Goal: Information Seeking & Learning: Learn about a topic

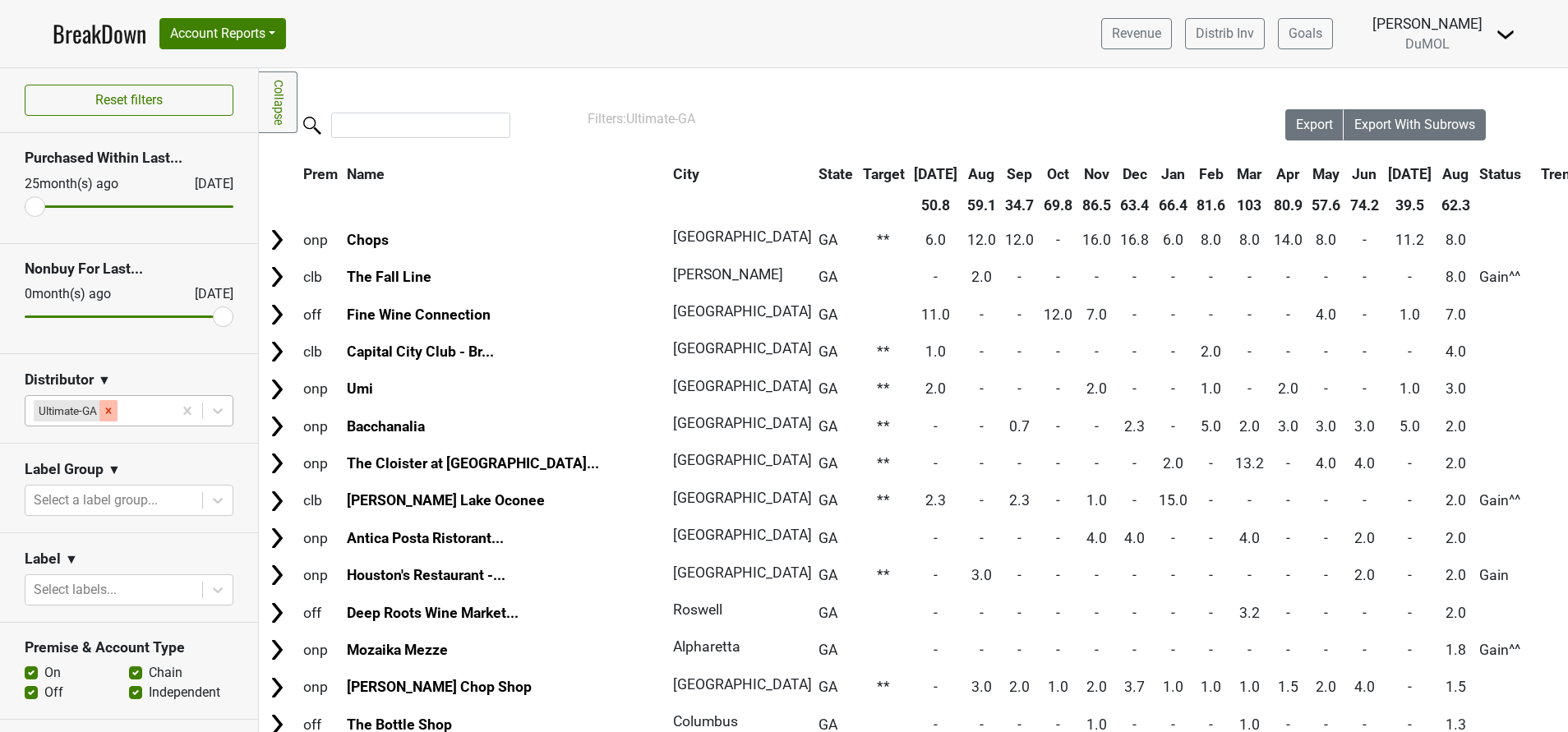
click at [107, 400] on div "Remove Ultimate-GA" at bounding box center [108, 410] width 18 height 21
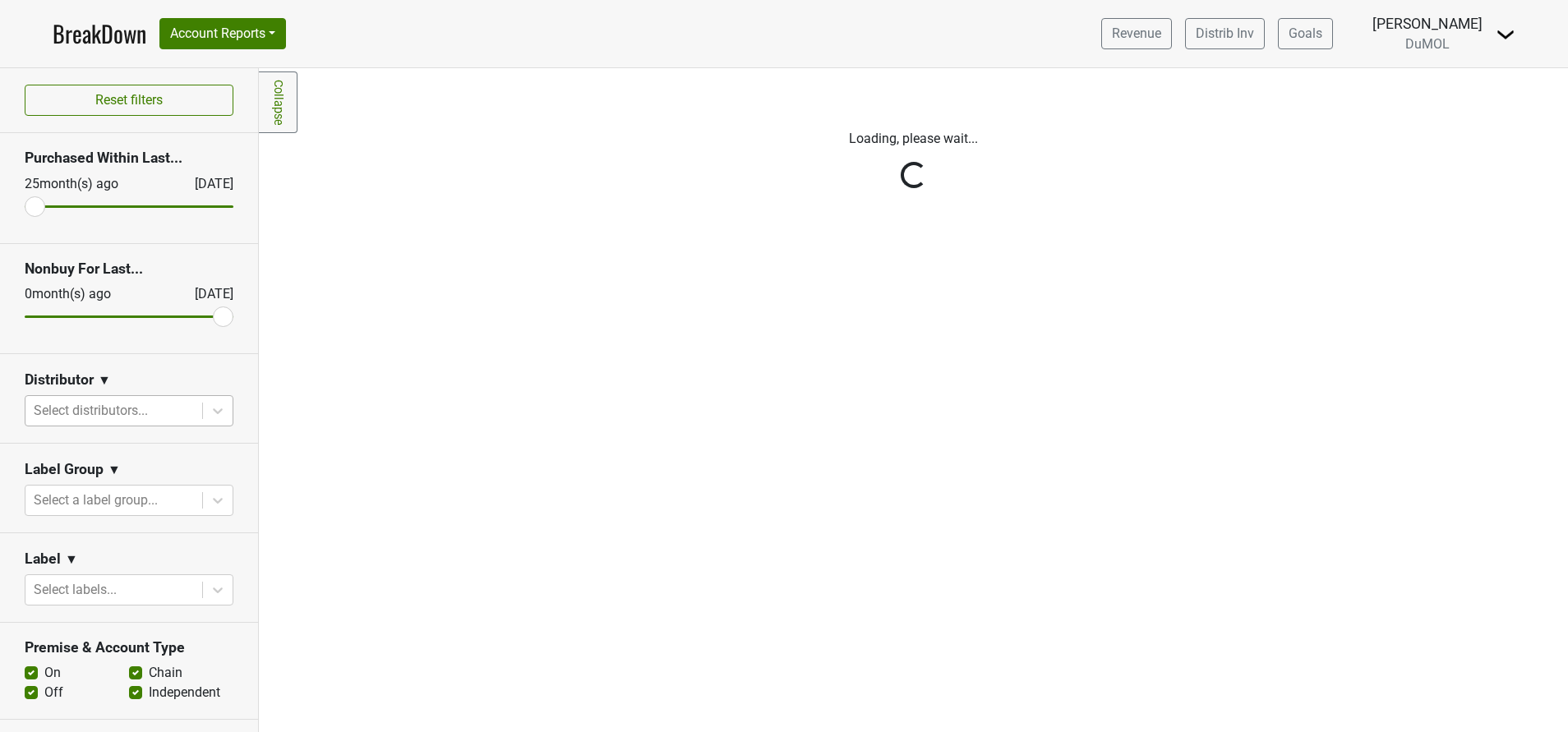
click at [1504, 34] on img at bounding box center [1505, 34] width 20 height 20
click at [1441, 96] on link "Open Leadrank" at bounding box center [1449, 92] width 130 height 26
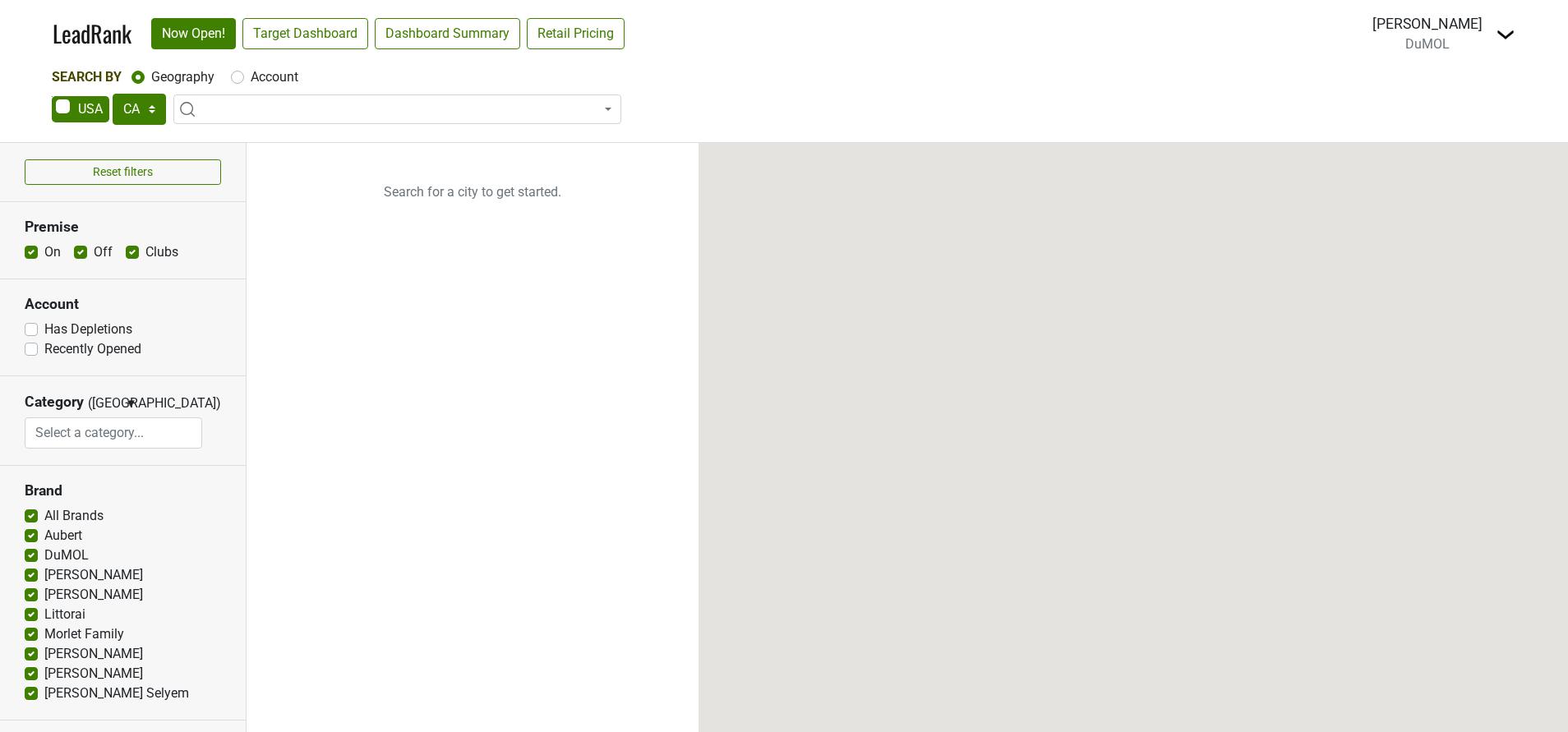
select select "CA"
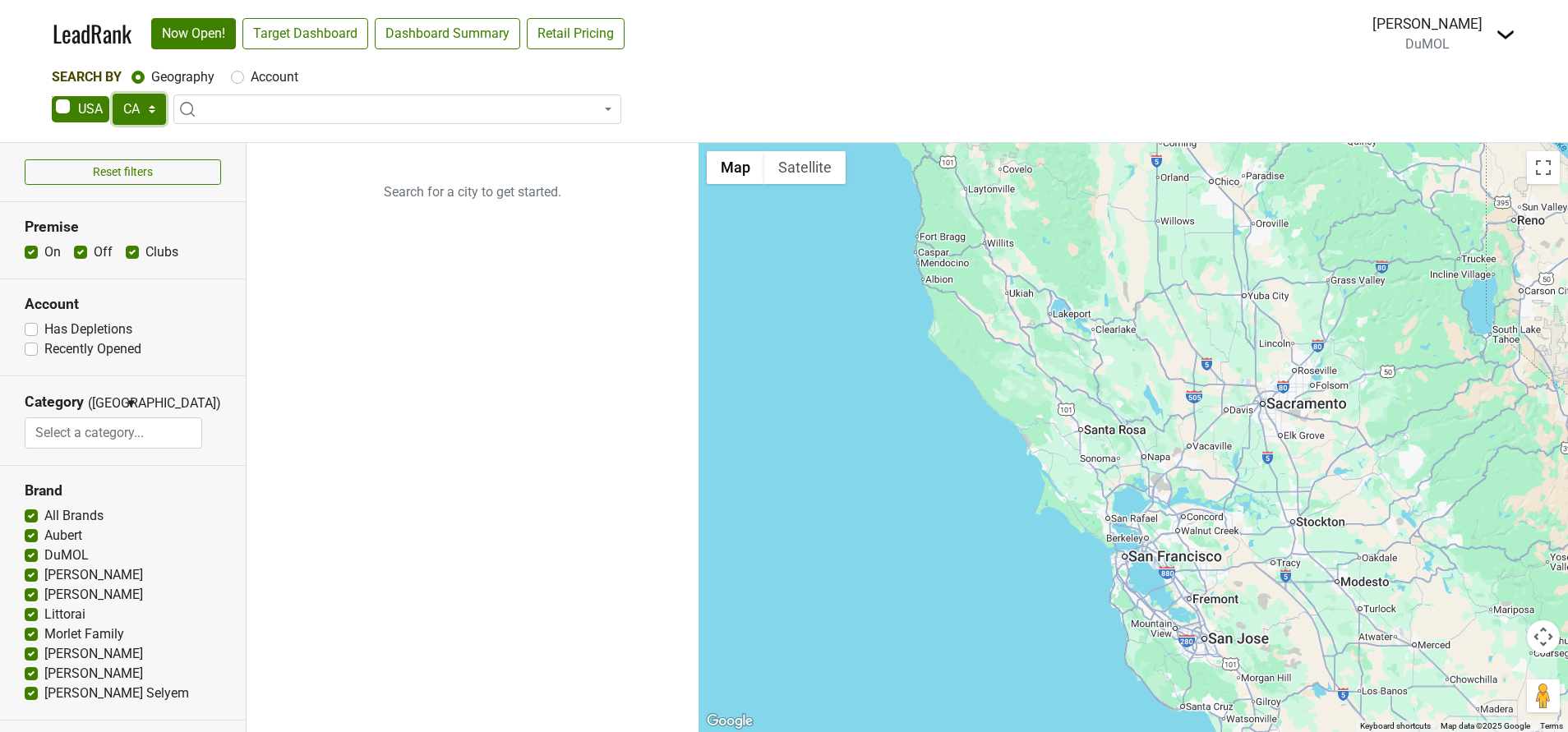
click at [153, 101] on select "AK AL AR AZ CA CO CT DC DE FL GA HI IA ID IL IN KS KY LA MA MD ME MI MN MO MS M…" at bounding box center [140, 109] width 54 height 32
click at [1509, 32] on img at bounding box center [1505, 34] width 20 height 20
click at [1439, 88] on link "Open Breakdown" at bounding box center [1445, 92] width 138 height 26
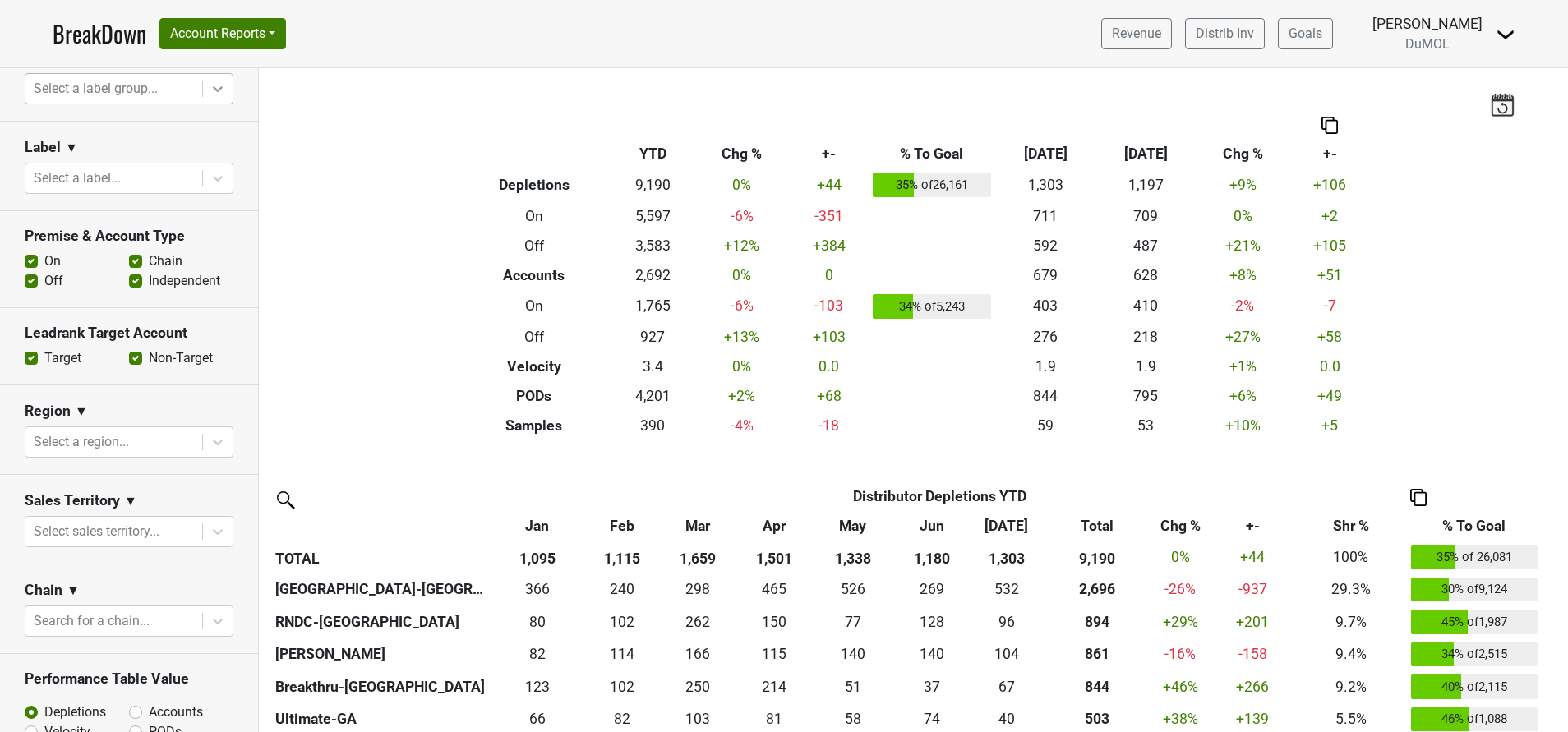
scroll to position [369, 0]
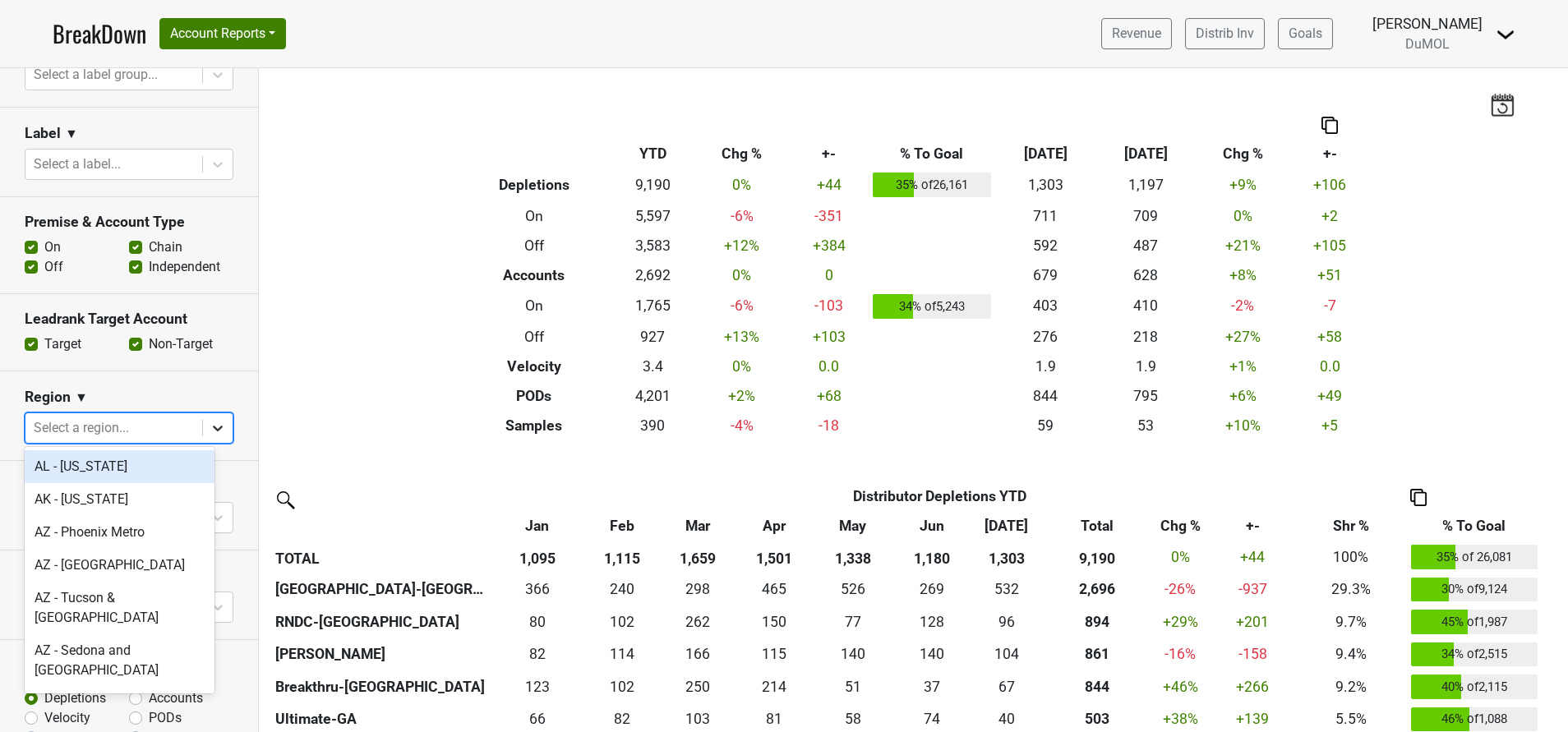
click at [203, 415] on div at bounding box center [217, 428] width 30 height 30
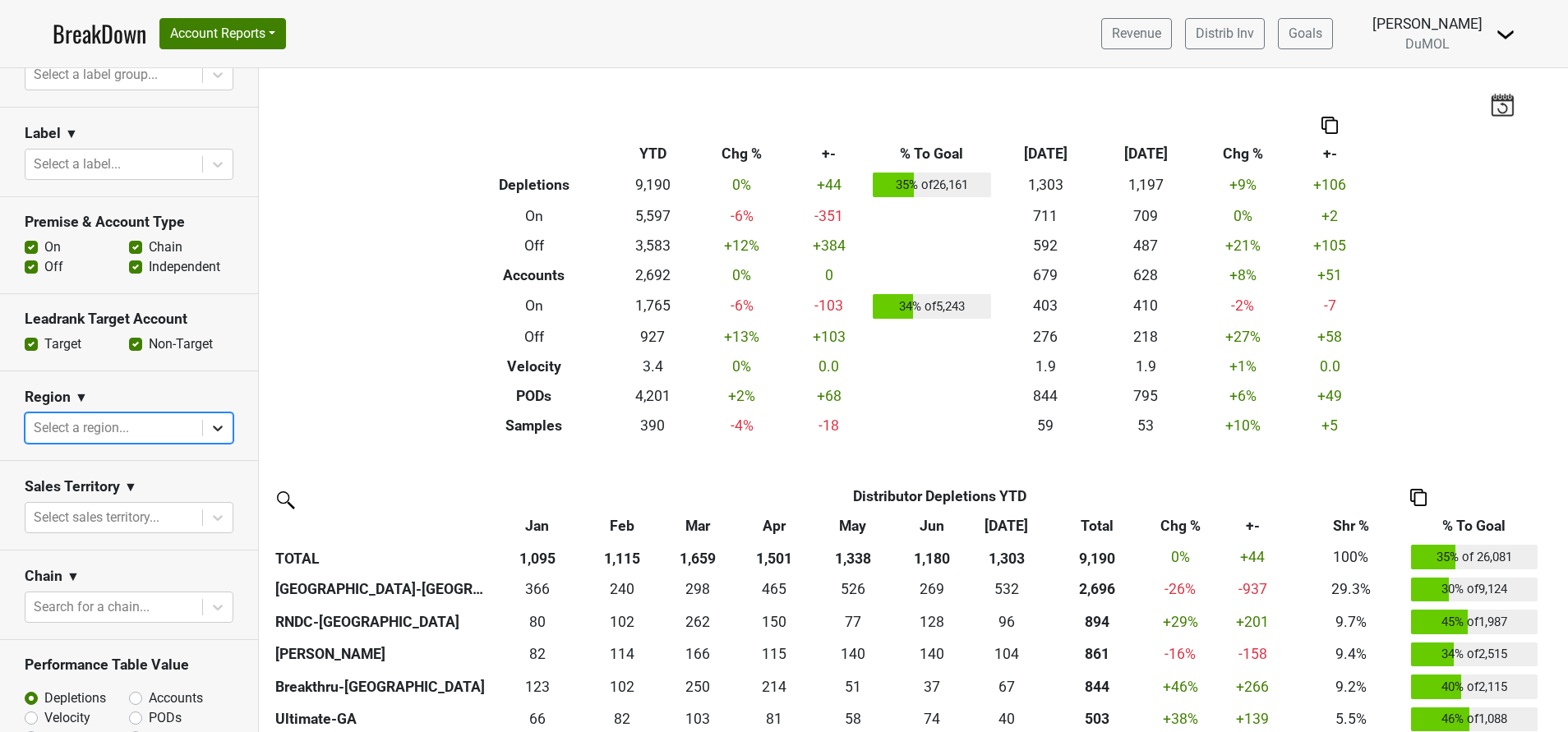
click at [203, 415] on div at bounding box center [217, 428] width 30 height 30
click at [211, 517] on div at bounding box center [217, 517] width 30 height 30
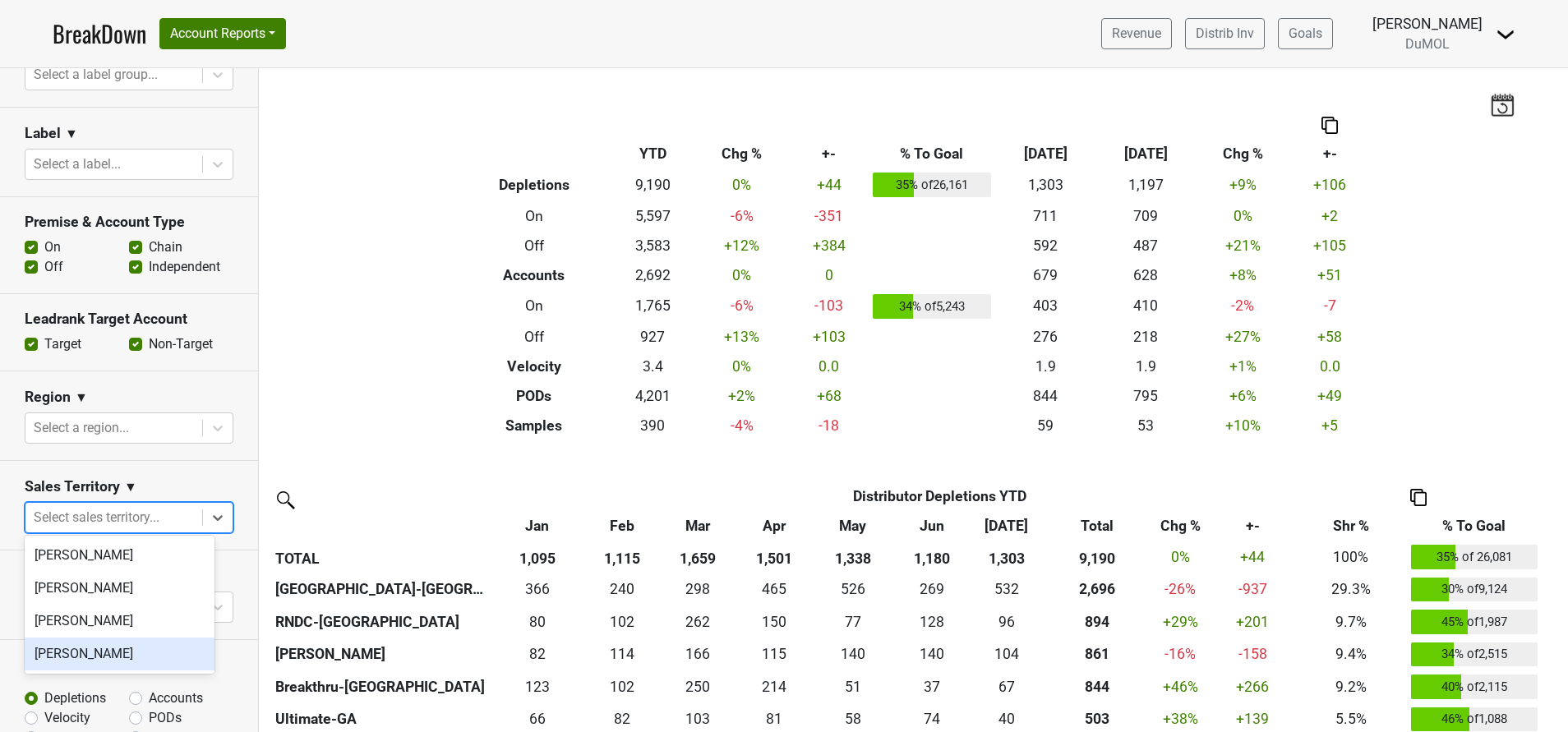
click at [142, 658] on div "[PERSON_NAME]" at bounding box center [120, 654] width 190 height 33
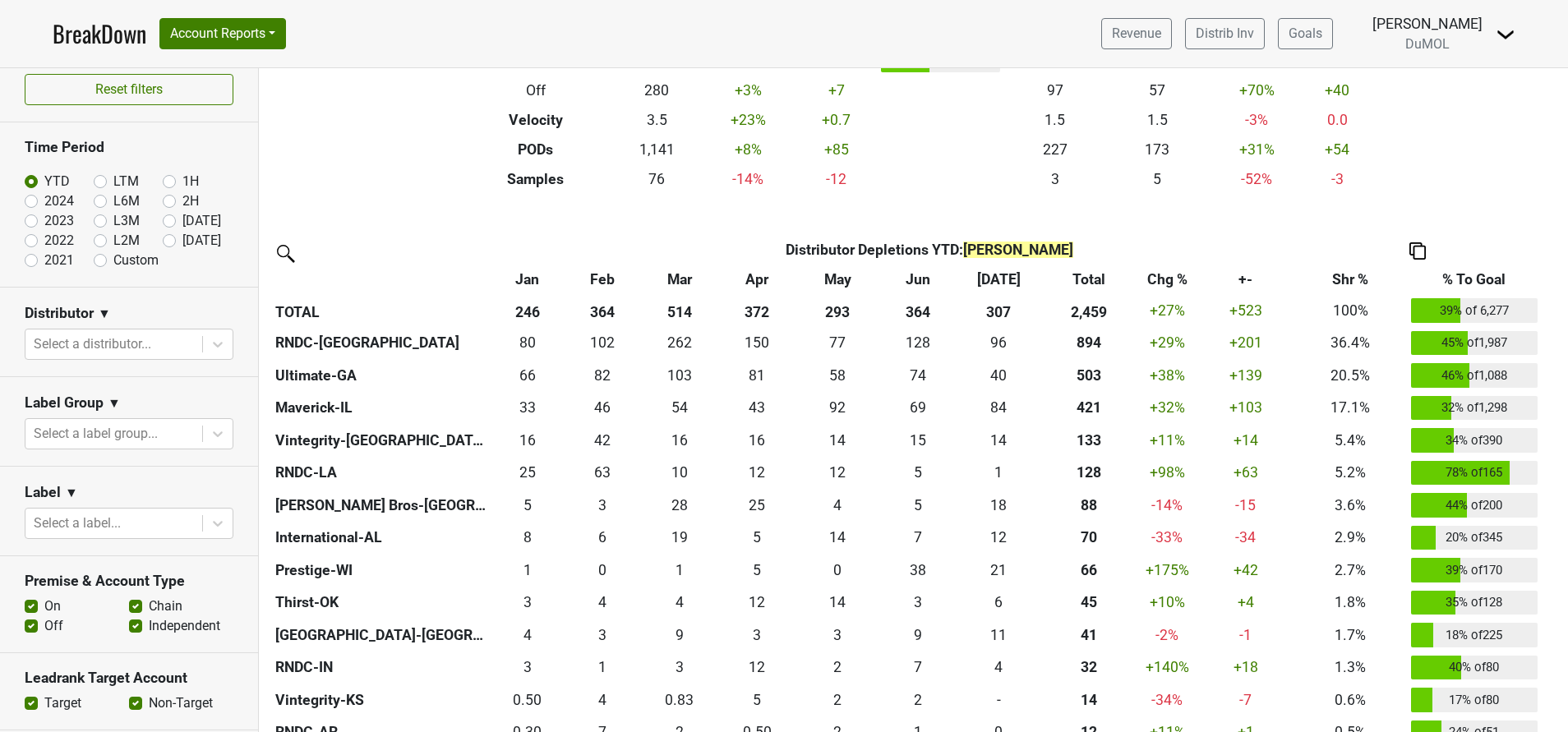
scroll to position [0, 0]
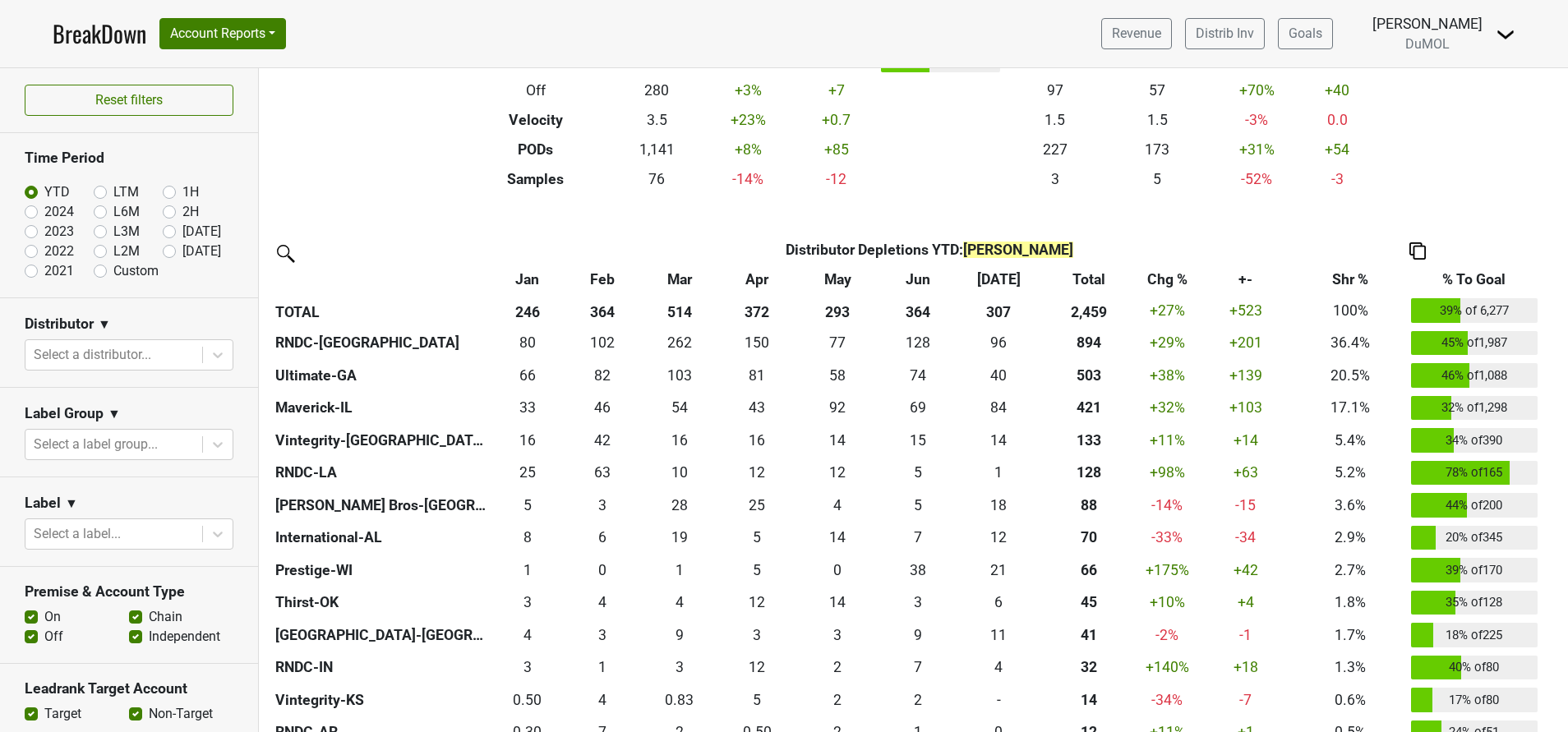
click at [183, 250] on label "[DATE]" at bounding box center [202, 251] width 38 height 20
click at [163, 250] on input "[DATE]" at bounding box center [195, 249] width 66 height 16
radio input "true"
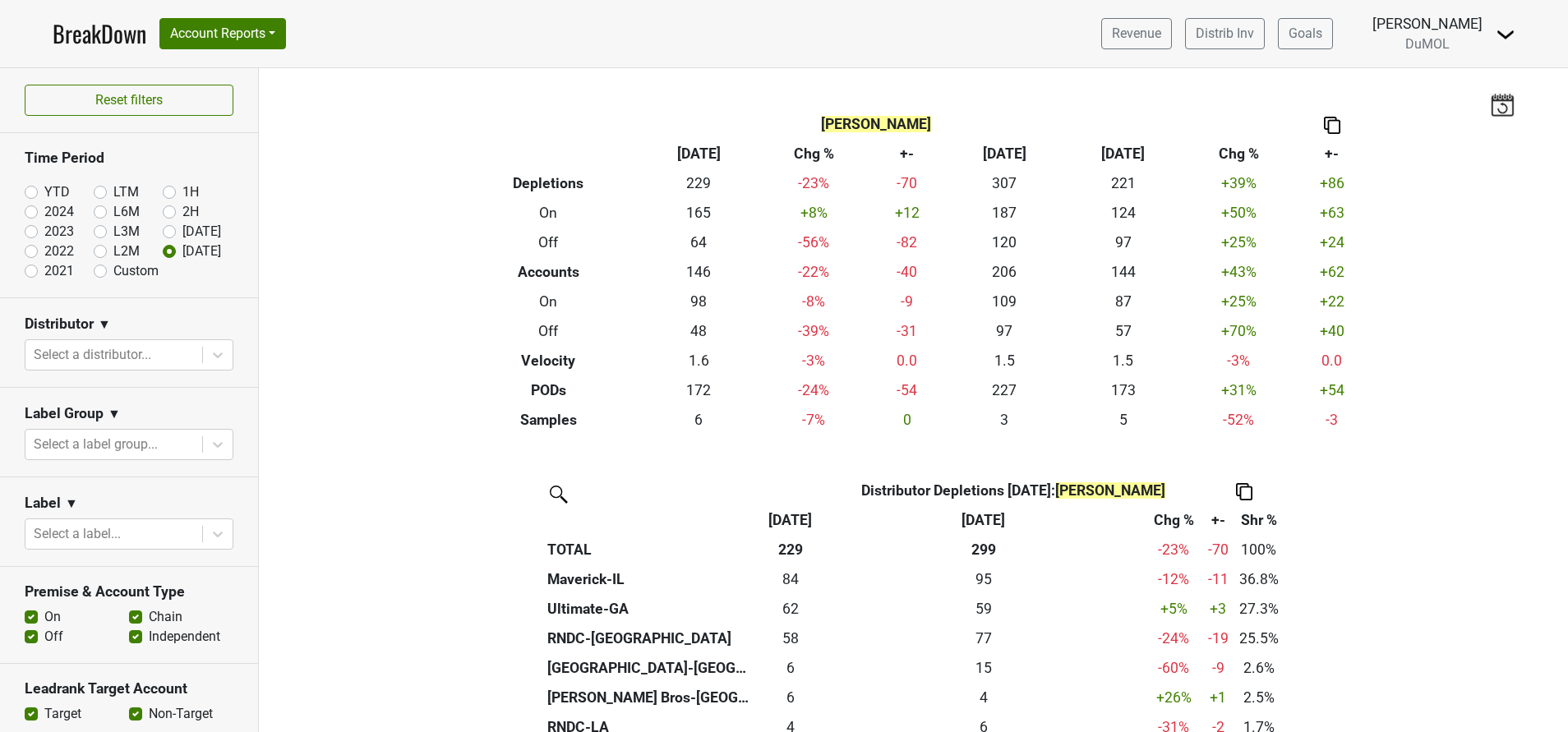
click at [44, 194] on label "YTD" at bounding box center [56, 192] width 26 height 20
click at [29, 194] on input "YTD" at bounding box center [57, 190] width 66 height 16
radio input "true"
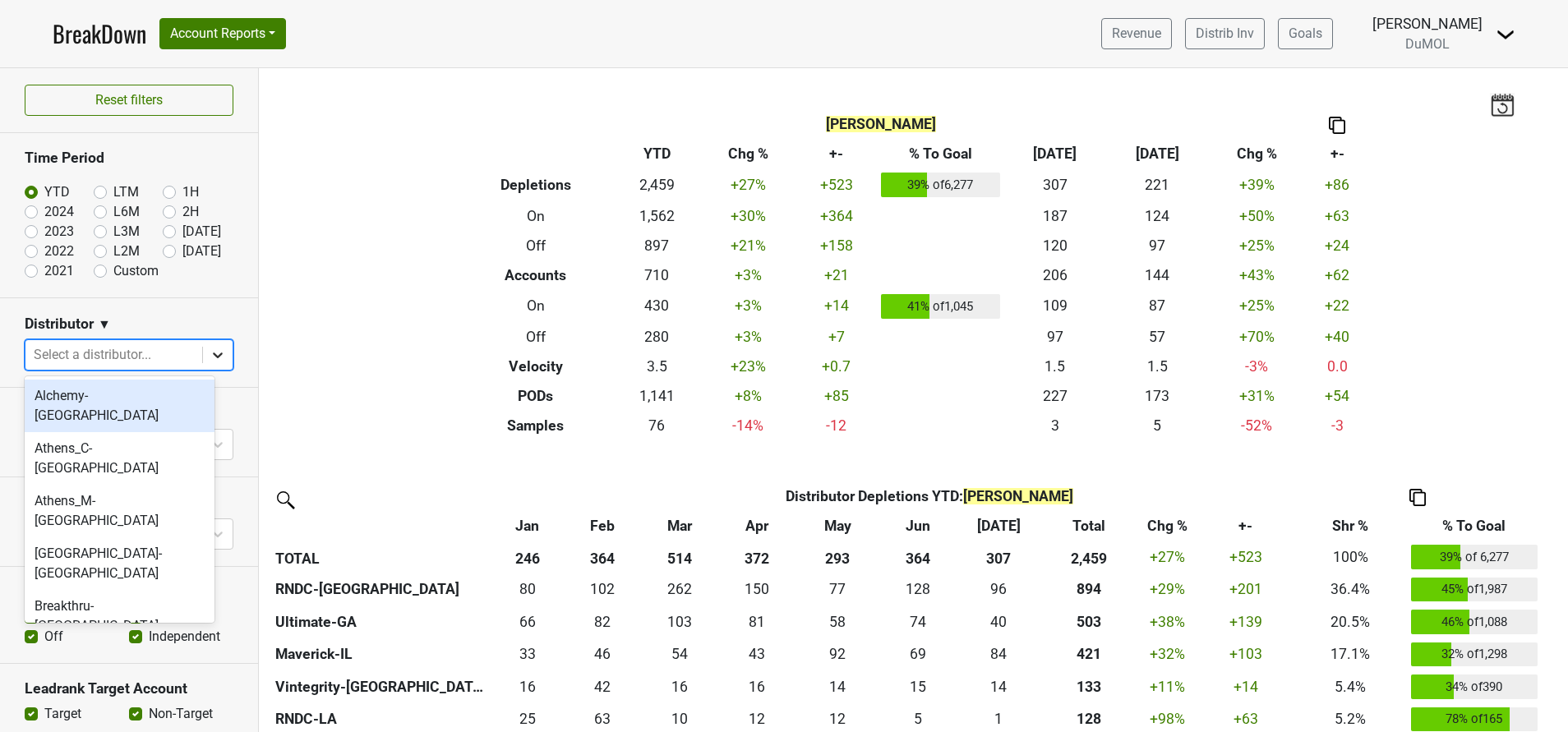
click at [210, 355] on icon at bounding box center [217, 354] width 16 height 16
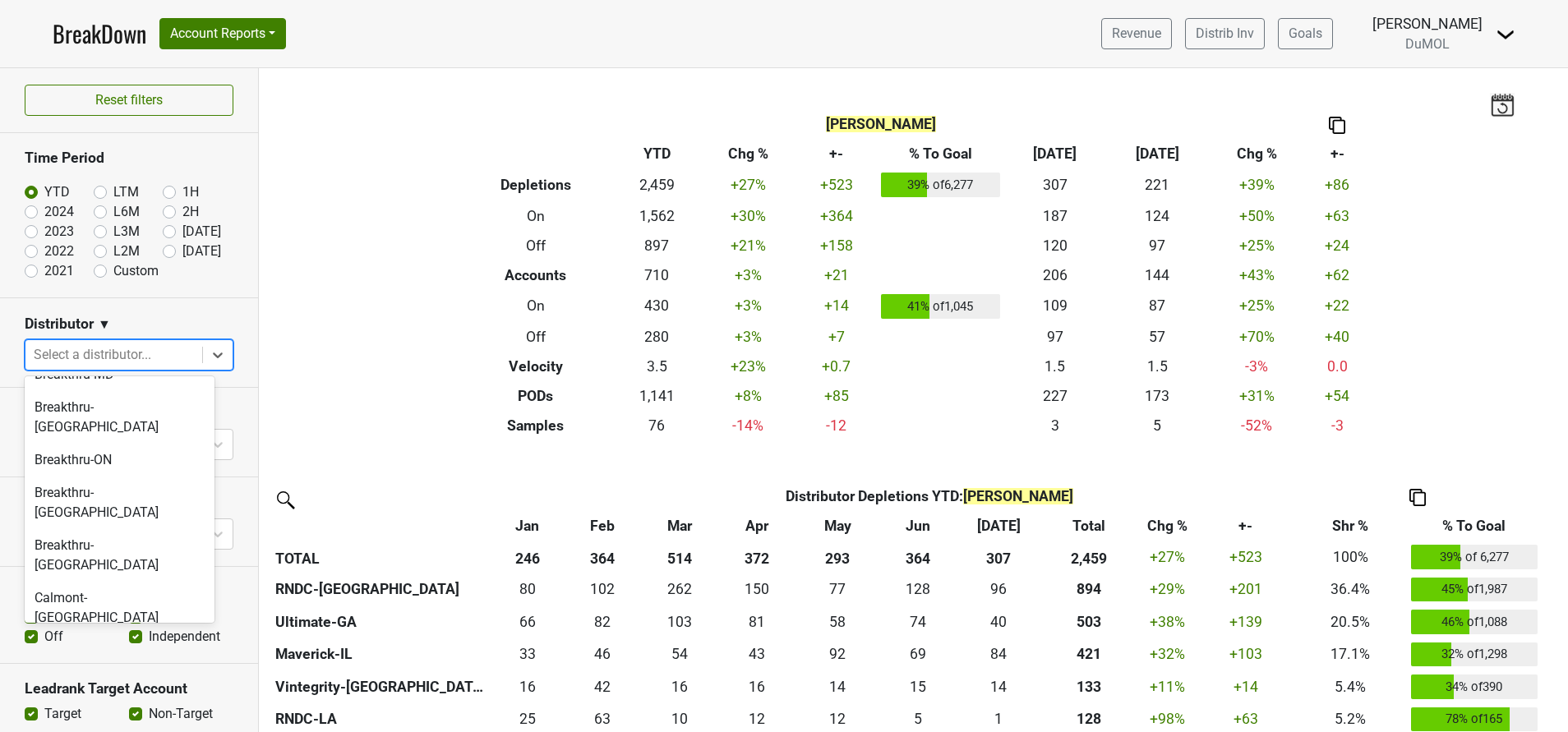
scroll to position [862, 0]
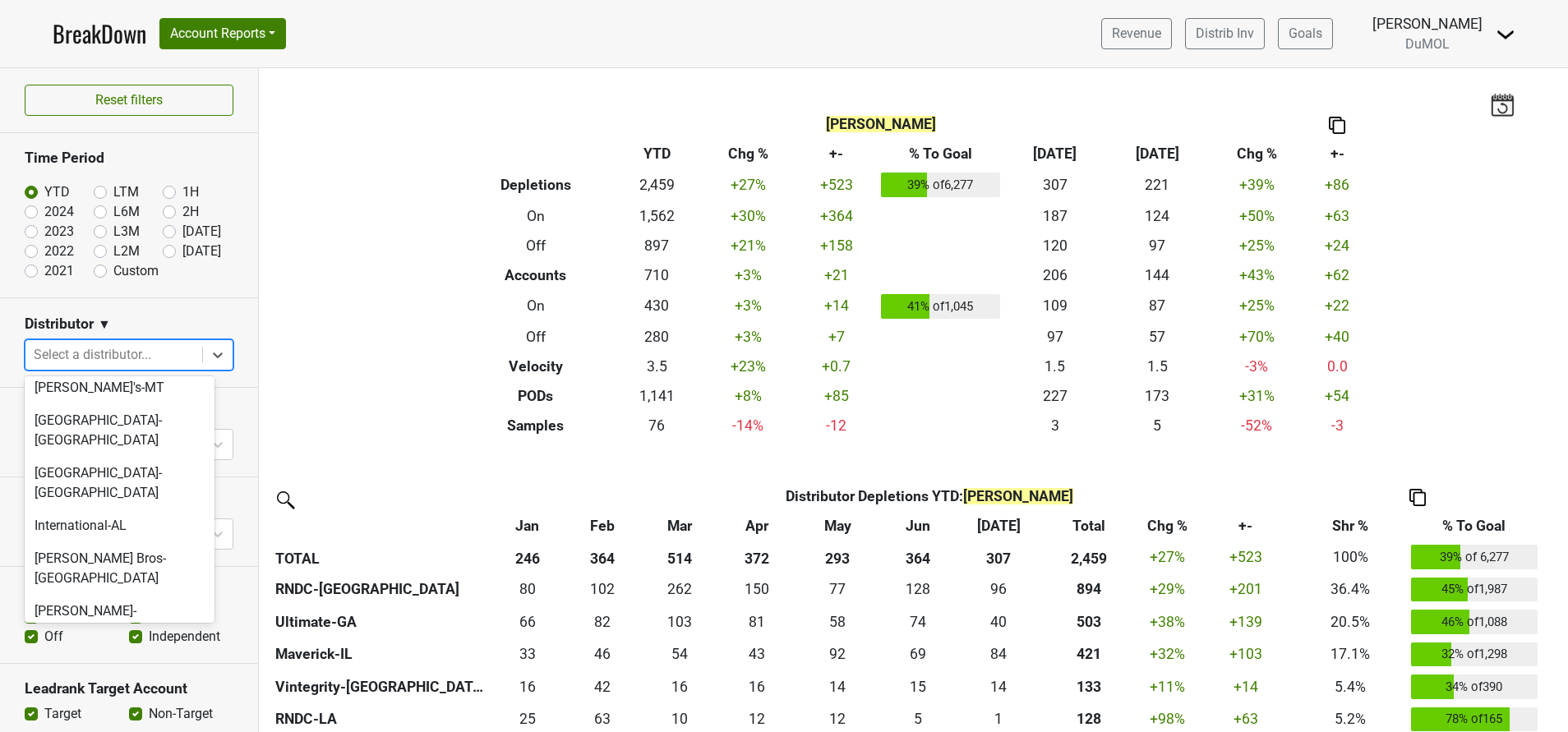
click at [87, 680] on div "Maverick-IL" at bounding box center [120, 697] width 190 height 33
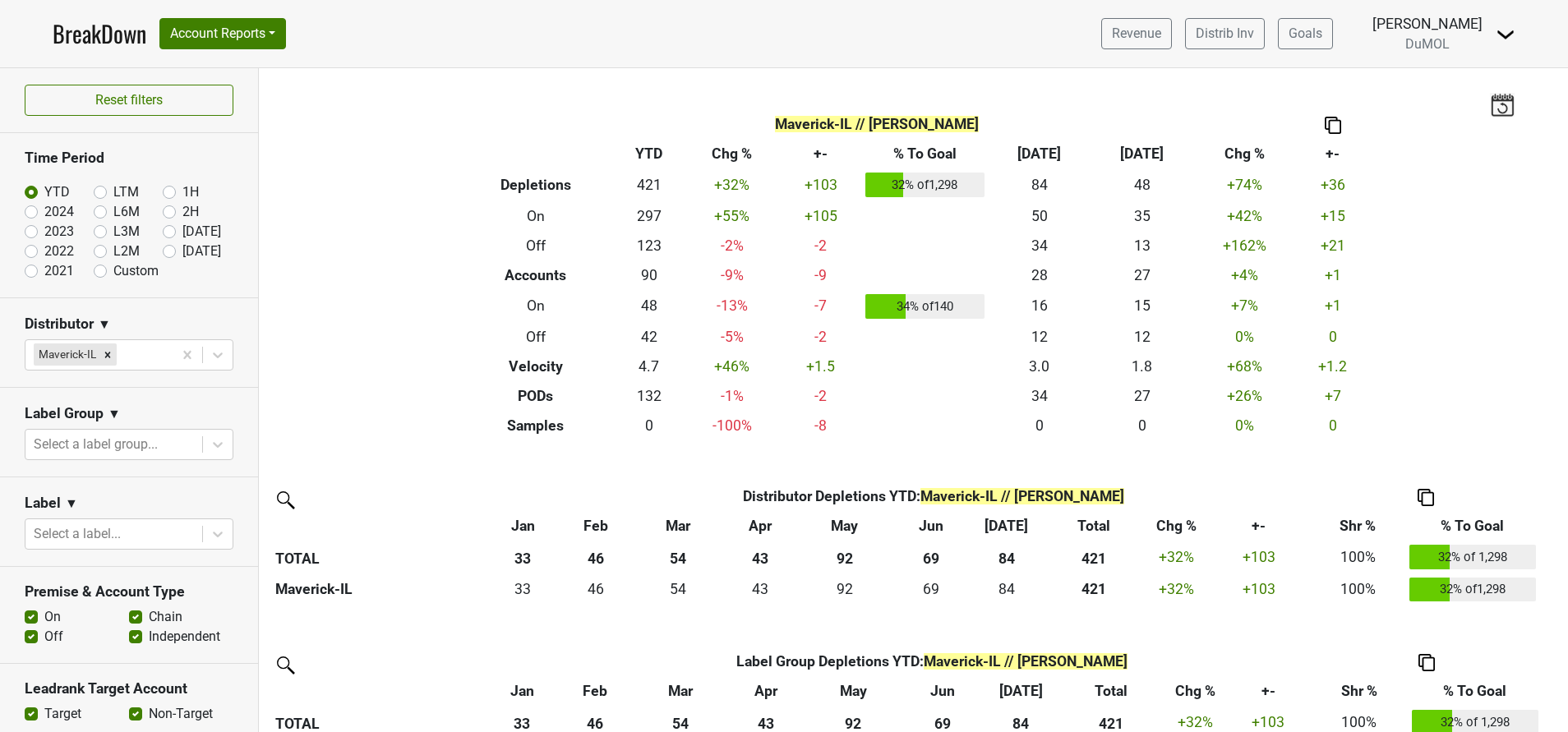
click at [183, 254] on label "[DATE]" at bounding box center [202, 251] width 38 height 20
click at [163, 254] on input "[DATE]" at bounding box center [195, 249] width 66 height 16
radio input "true"
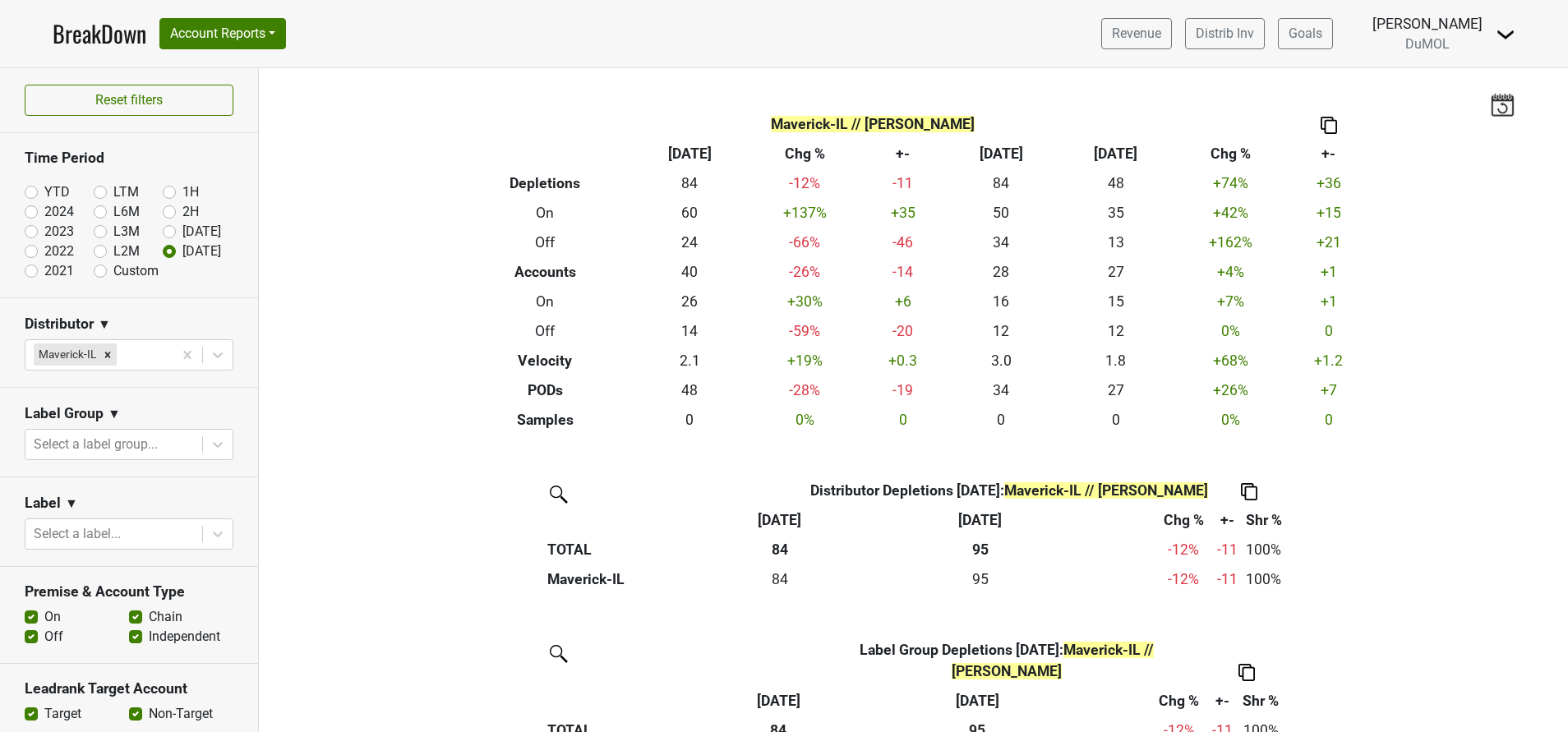
click at [113, 272] on label "Custom" at bounding box center [135, 271] width 45 height 20
click at [96, 272] on input "Custom" at bounding box center [126, 269] width 66 height 16
radio input "true"
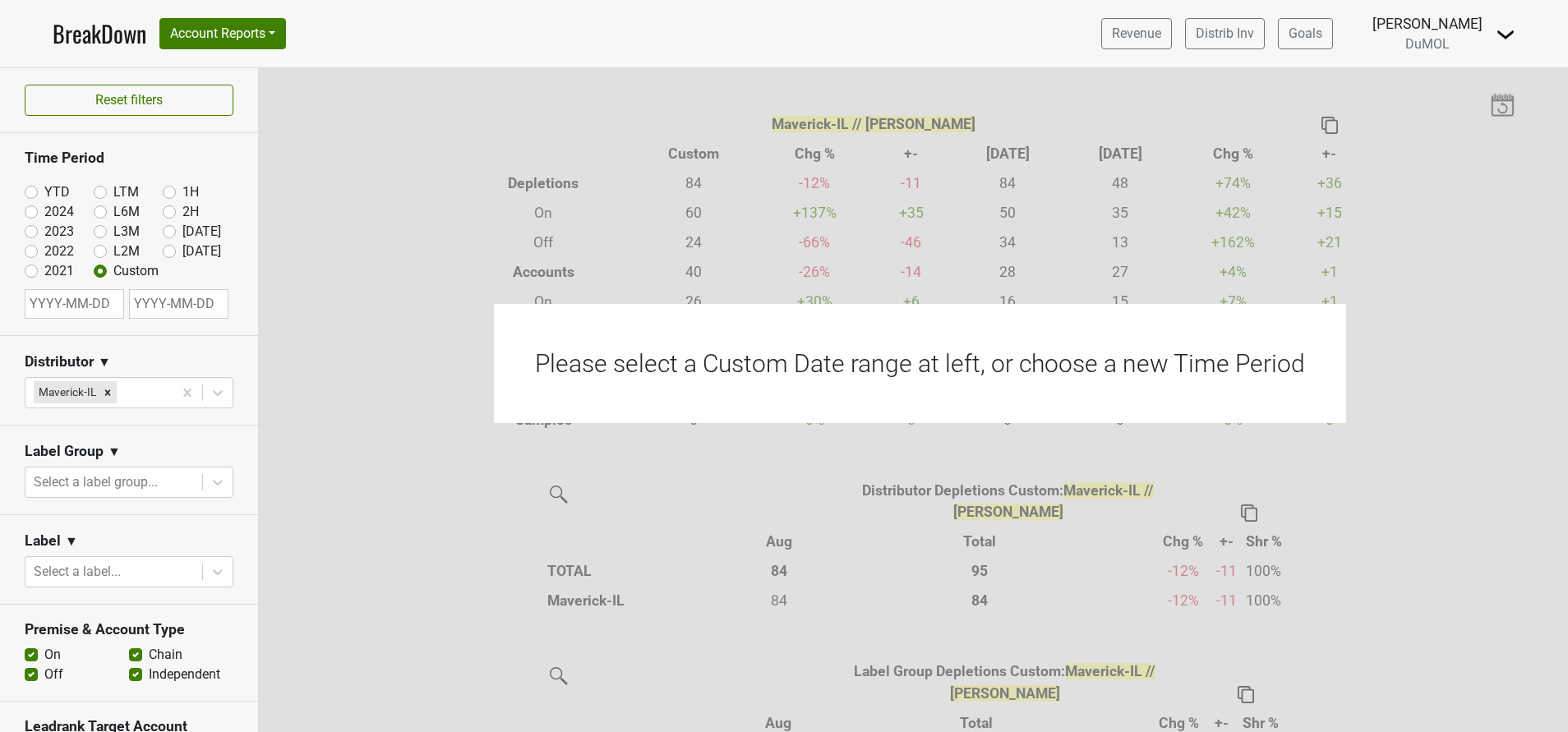
click at [52, 314] on input "text" at bounding box center [75, 303] width 100 height 30
select select "7"
select select "2025"
click at [120, 359] on select "January February March April May June July August September October November De…" at bounding box center [90, 357] width 70 height 15
select select "0"
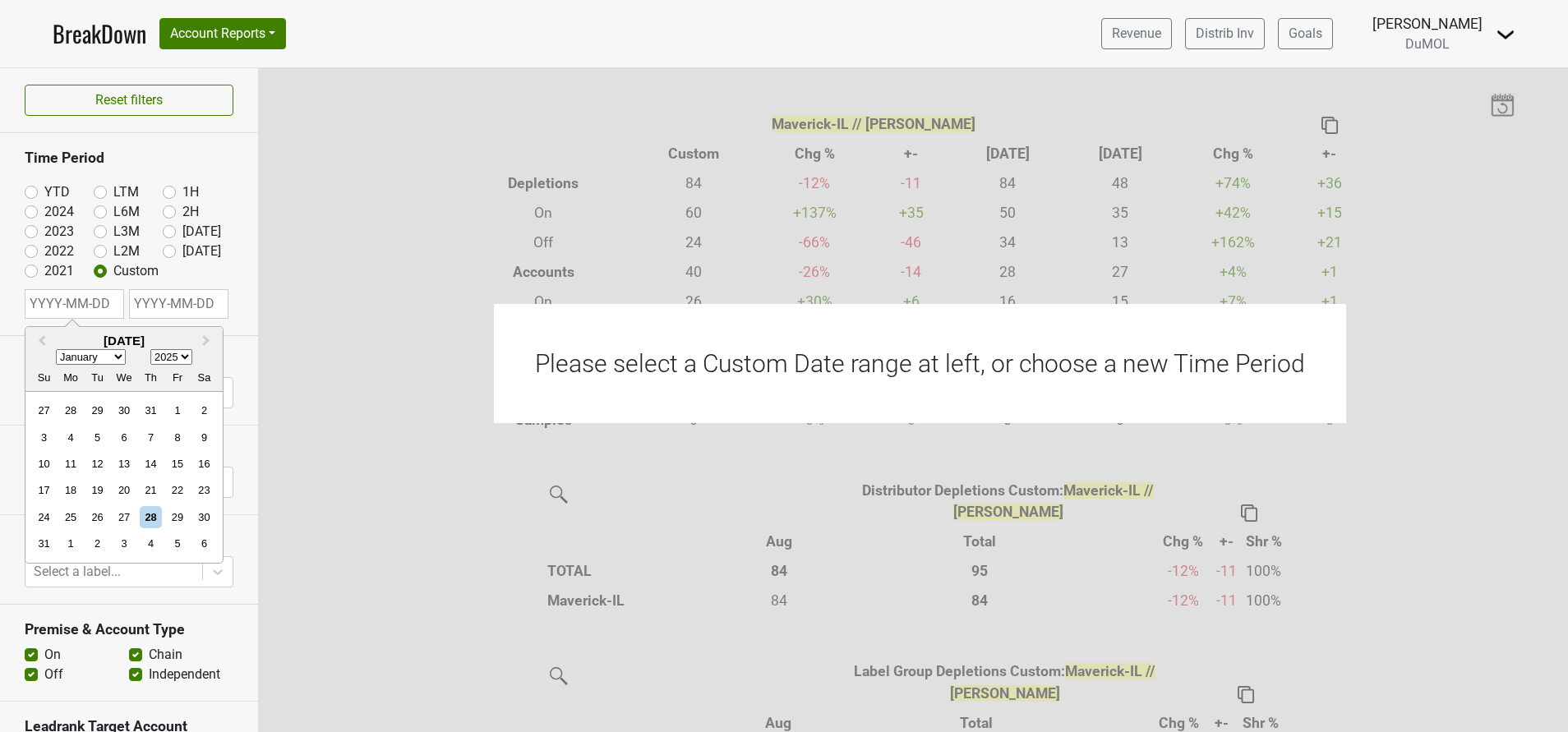
click at [56, 349] on select "January February March April May June July August September October November De…" at bounding box center [90, 357] width 70 height 15
click at [117, 414] on div "1" at bounding box center [123, 410] width 22 height 22
type input "2025-01-01"
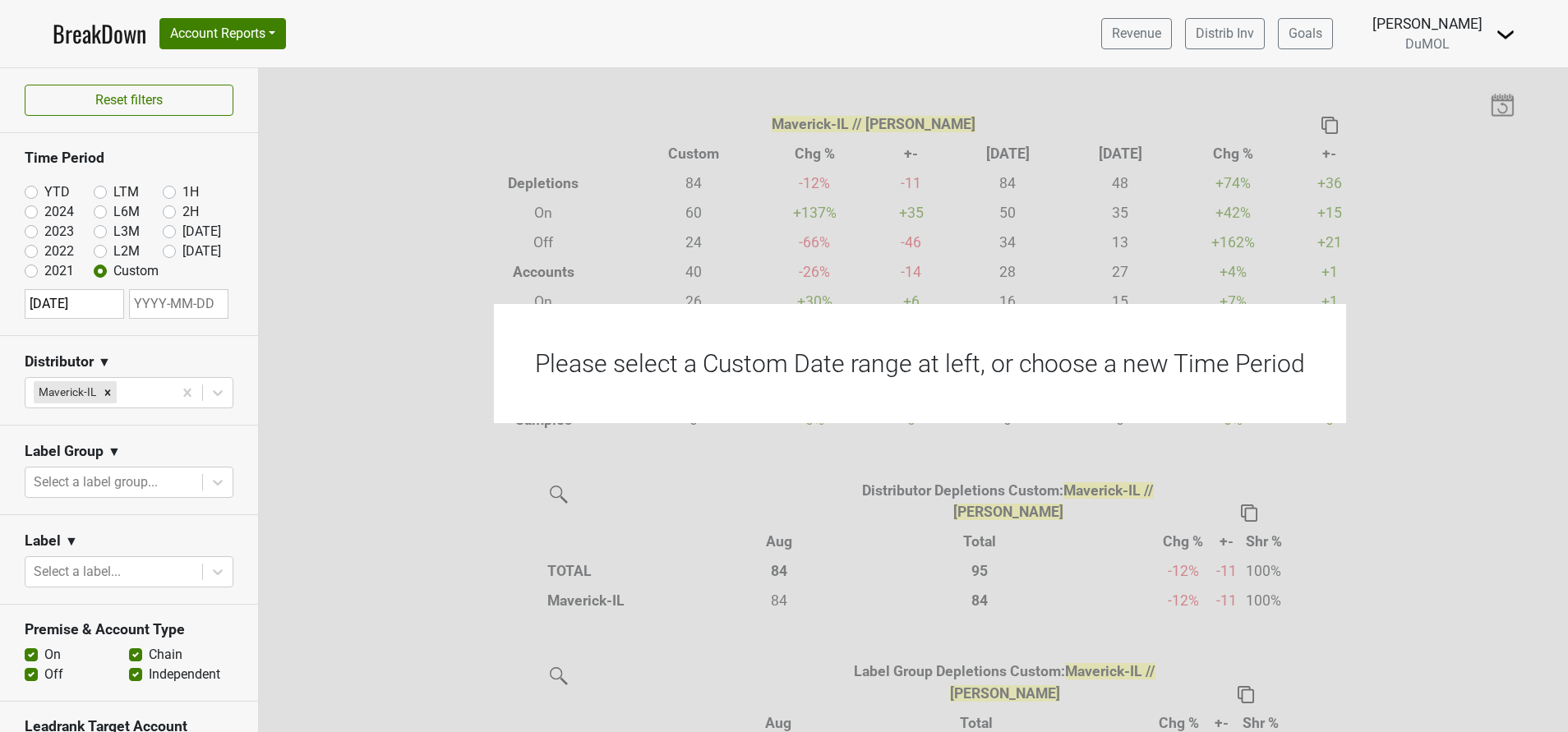
select select "7"
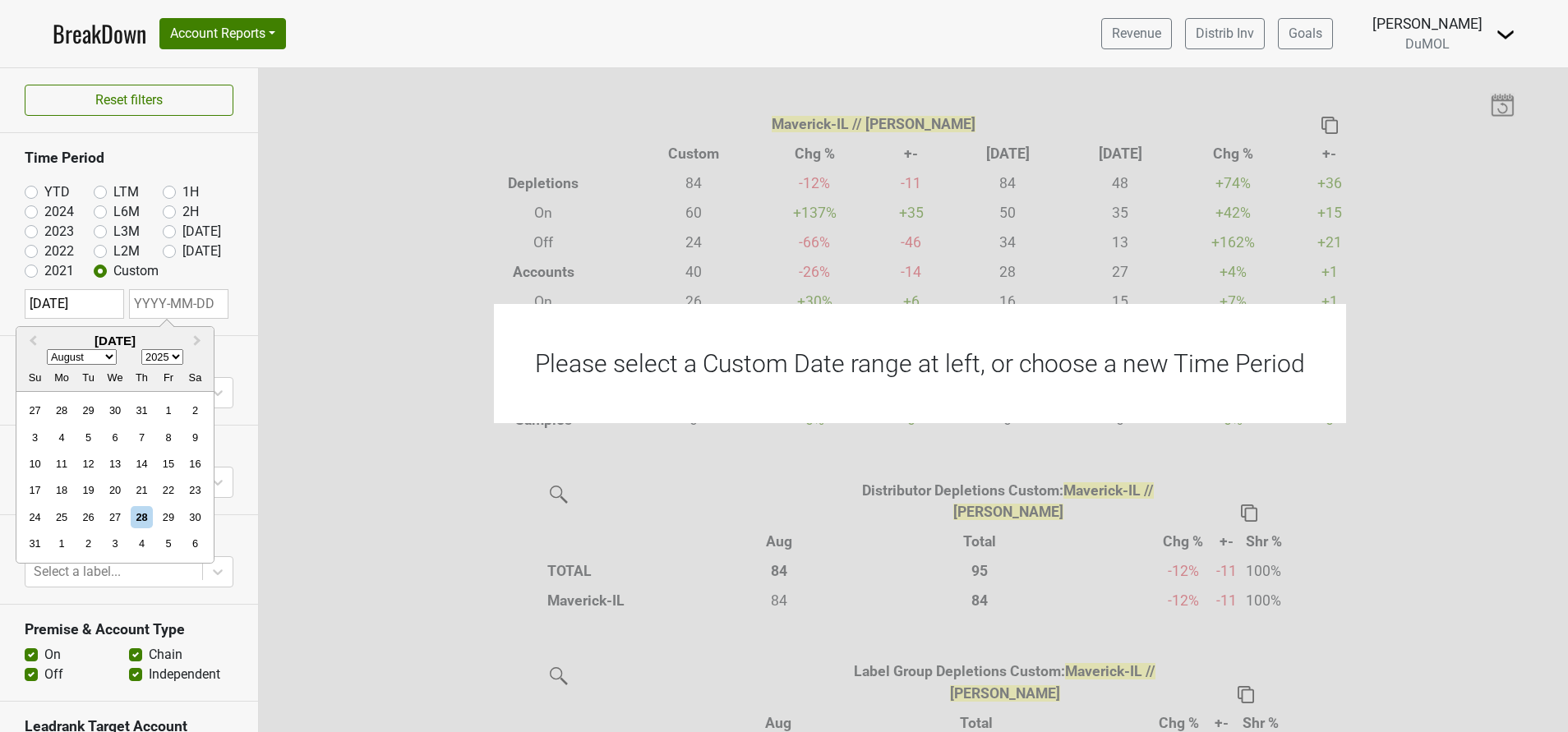
click at [190, 300] on input "text" at bounding box center [179, 303] width 100 height 30
click at [136, 512] on div "28" at bounding box center [141, 517] width 22 height 22
type input "2025-08-28"
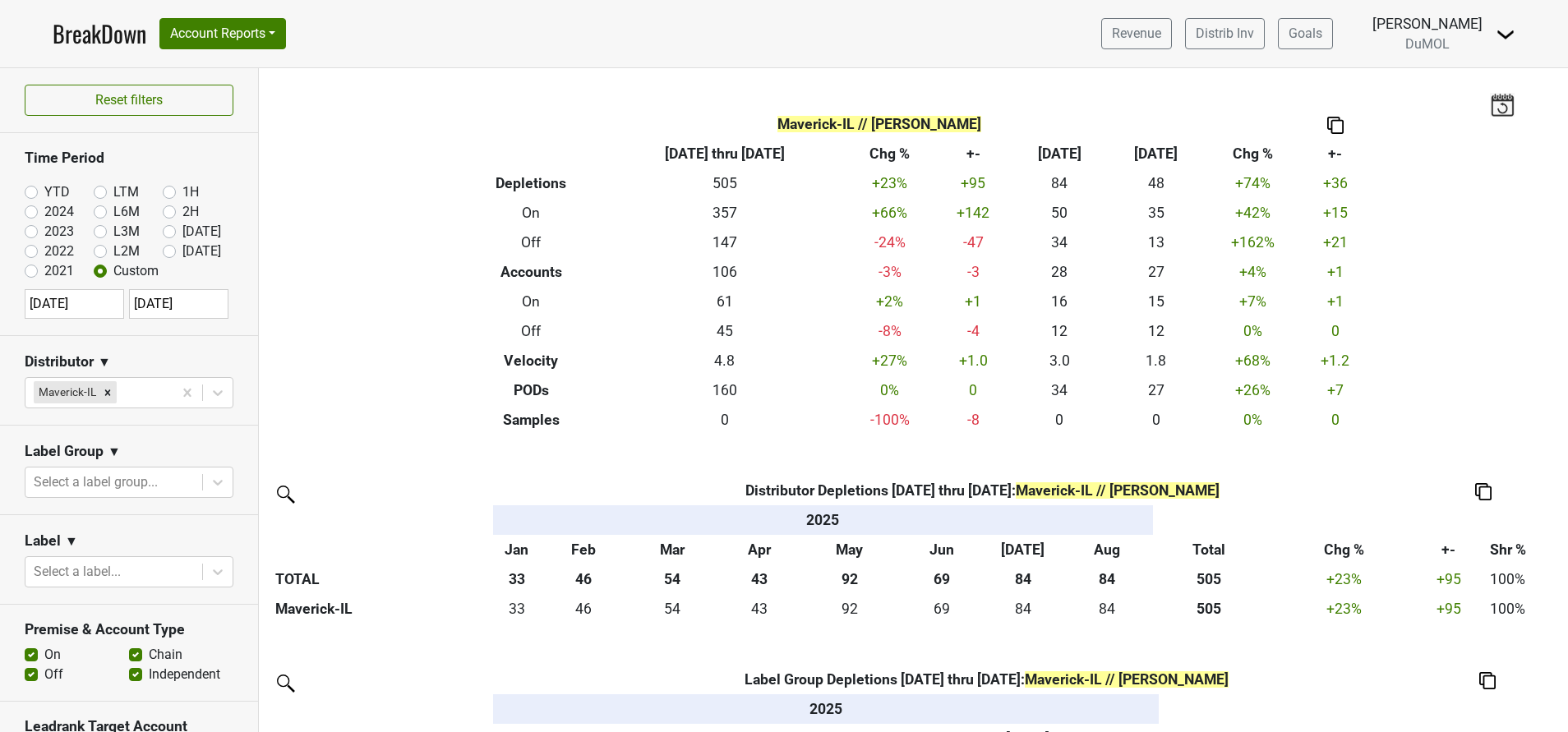
click at [44, 194] on label "YTD" at bounding box center [56, 192] width 26 height 20
click at [30, 194] on input "YTD" at bounding box center [57, 190] width 66 height 16
radio input "true"
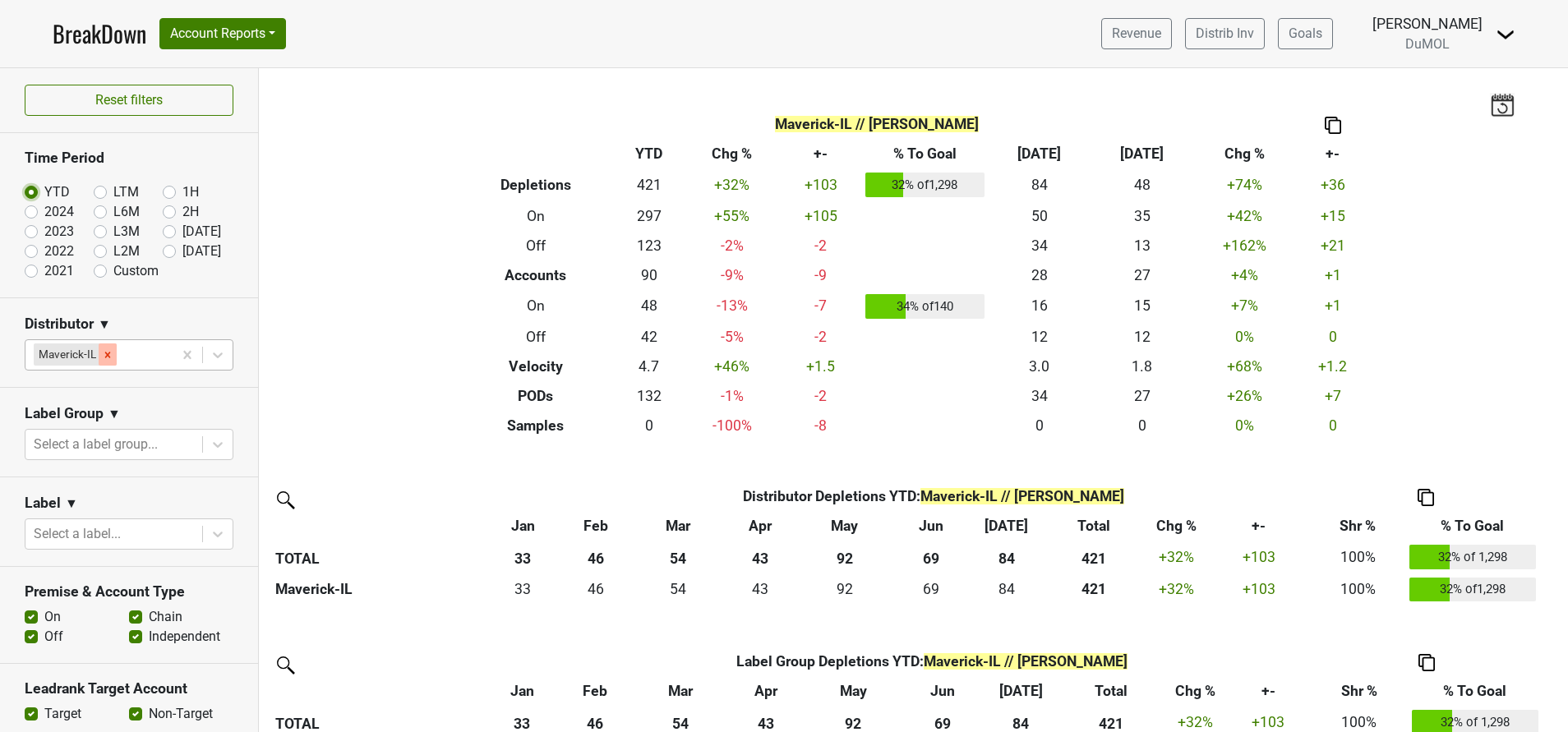
click at [108, 350] on icon "Remove Maverick-IL" at bounding box center [107, 355] width 11 height 11
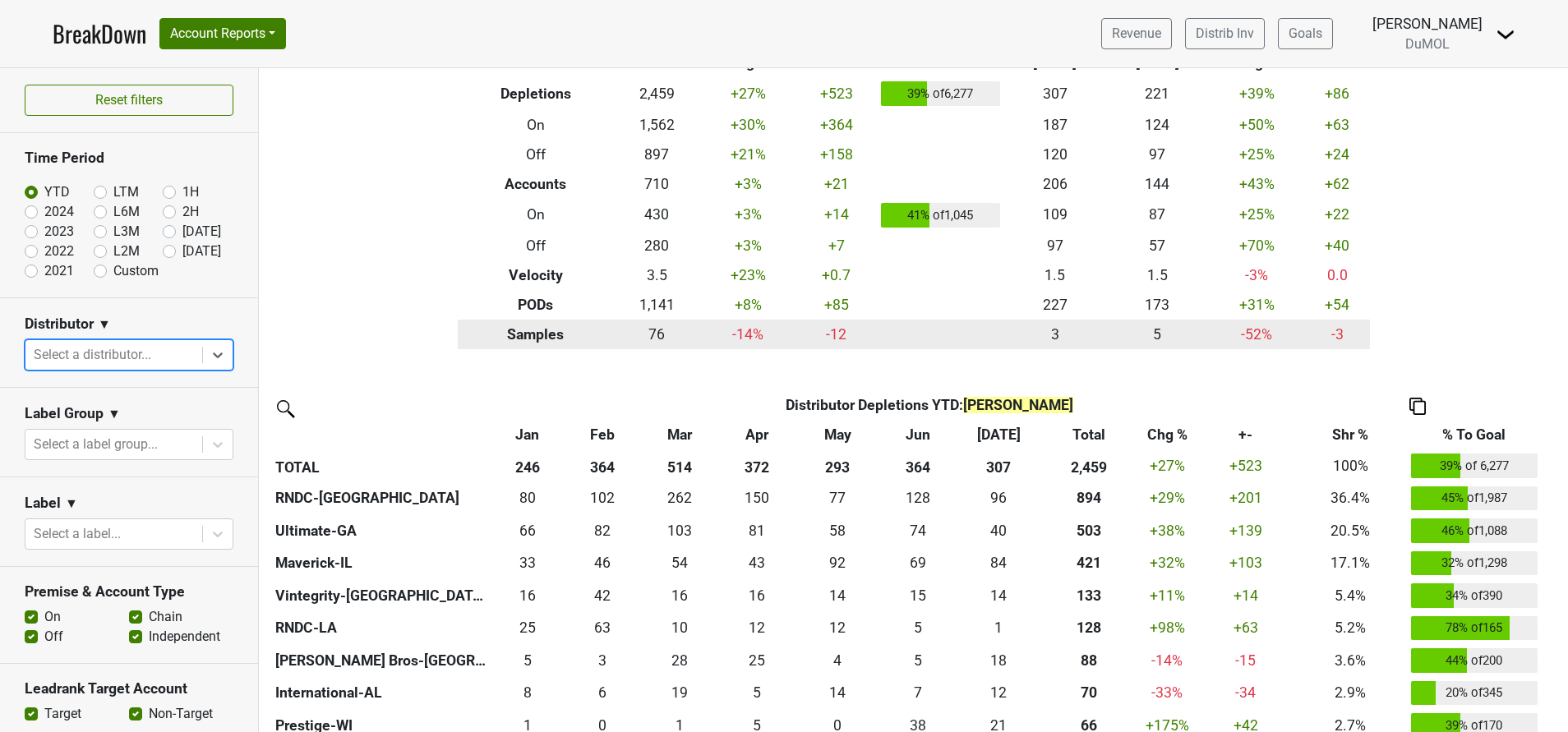
scroll to position [246, 0]
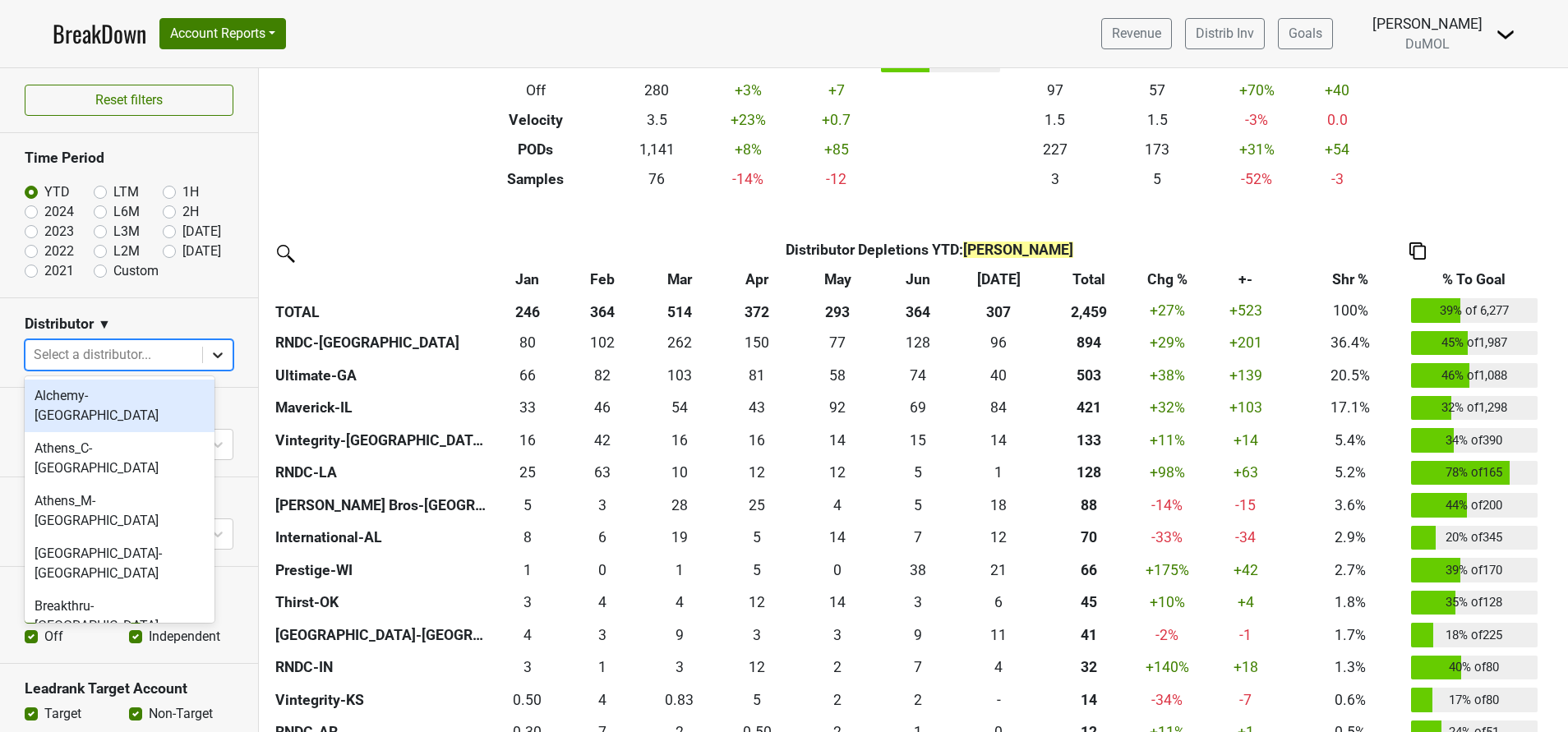
click at [203, 347] on div at bounding box center [217, 354] width 30 height 30
type input "ma"
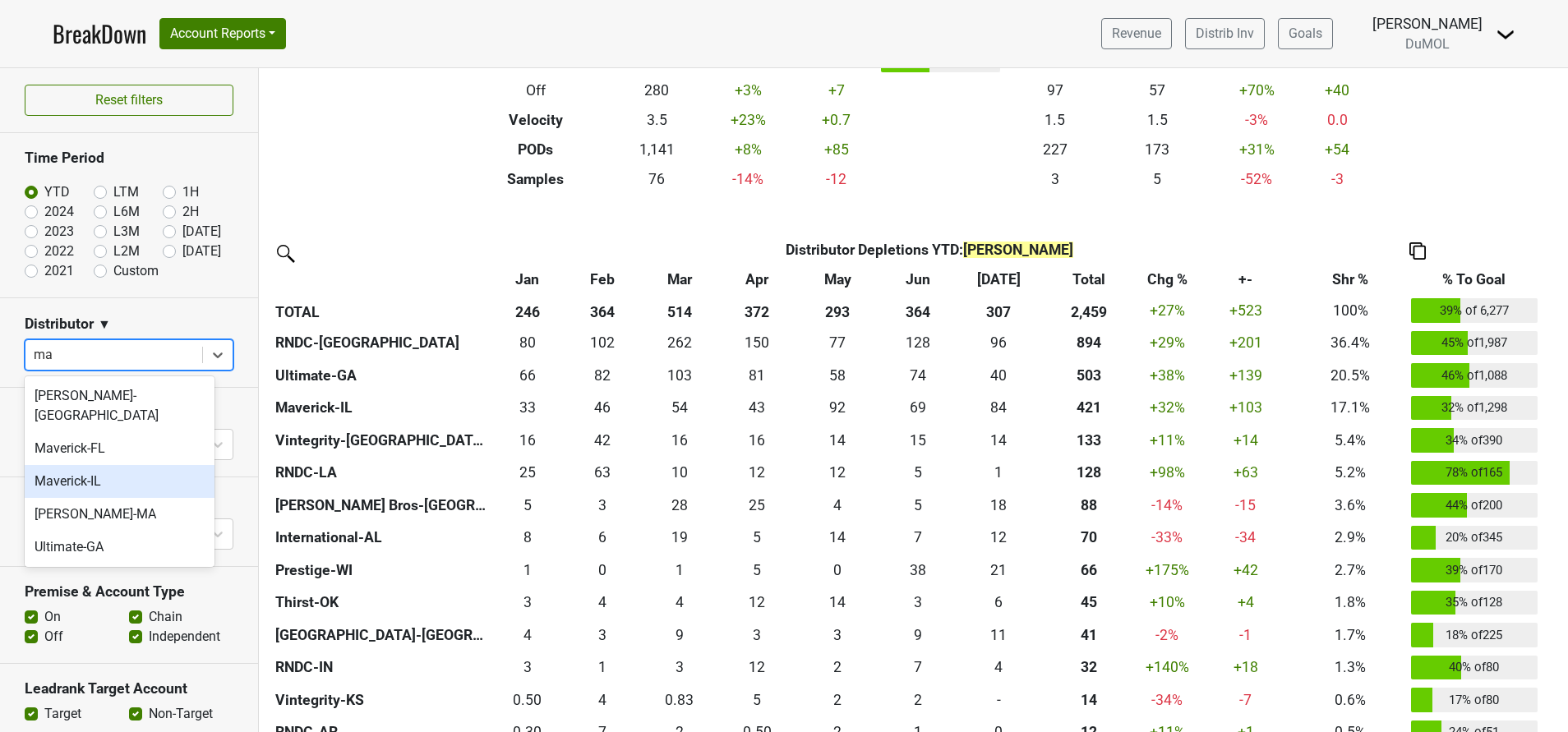
click at [66, 465] on div "Maverick-IL" at bounding box center [120, 481] width 190 height 33
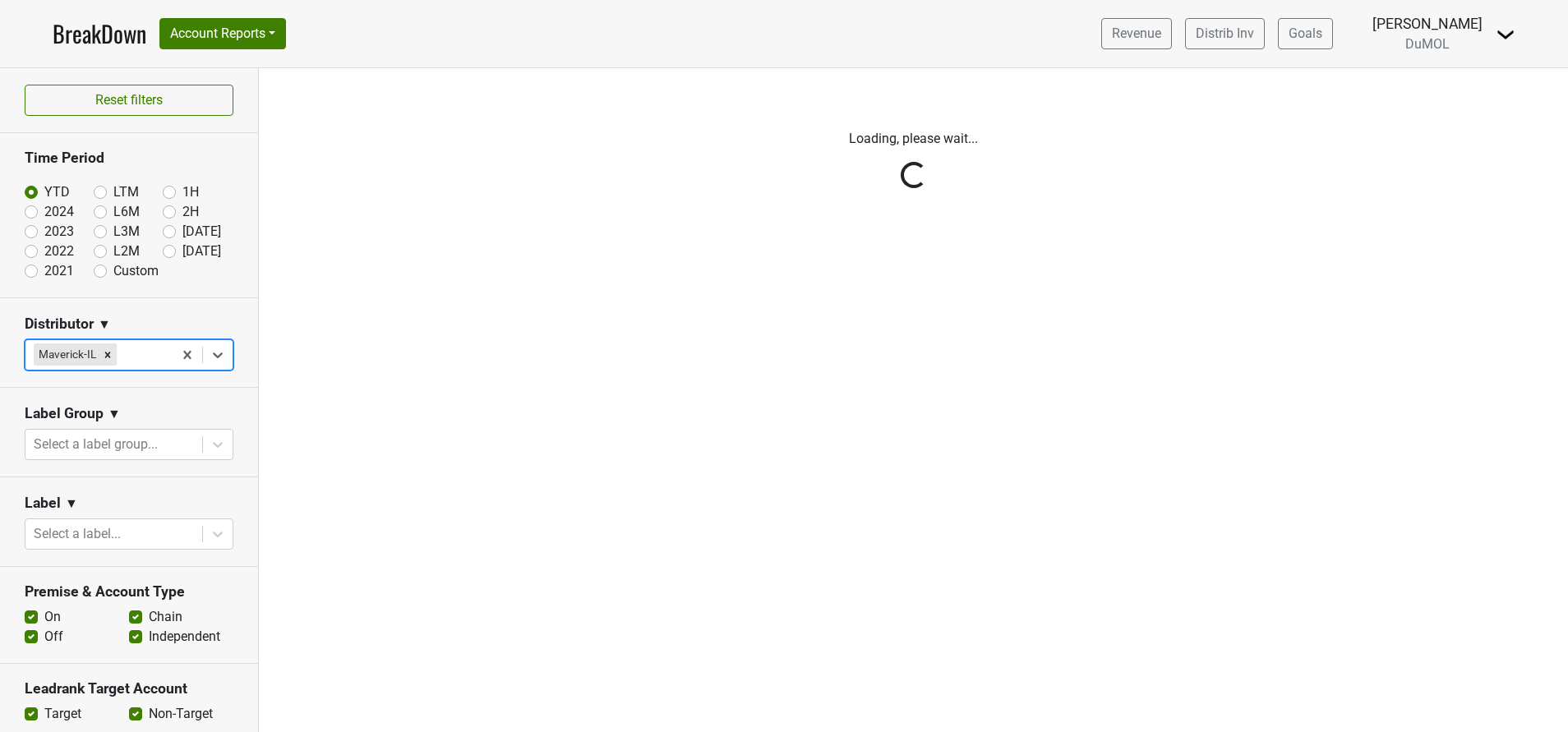
scroll to position [0, 0]
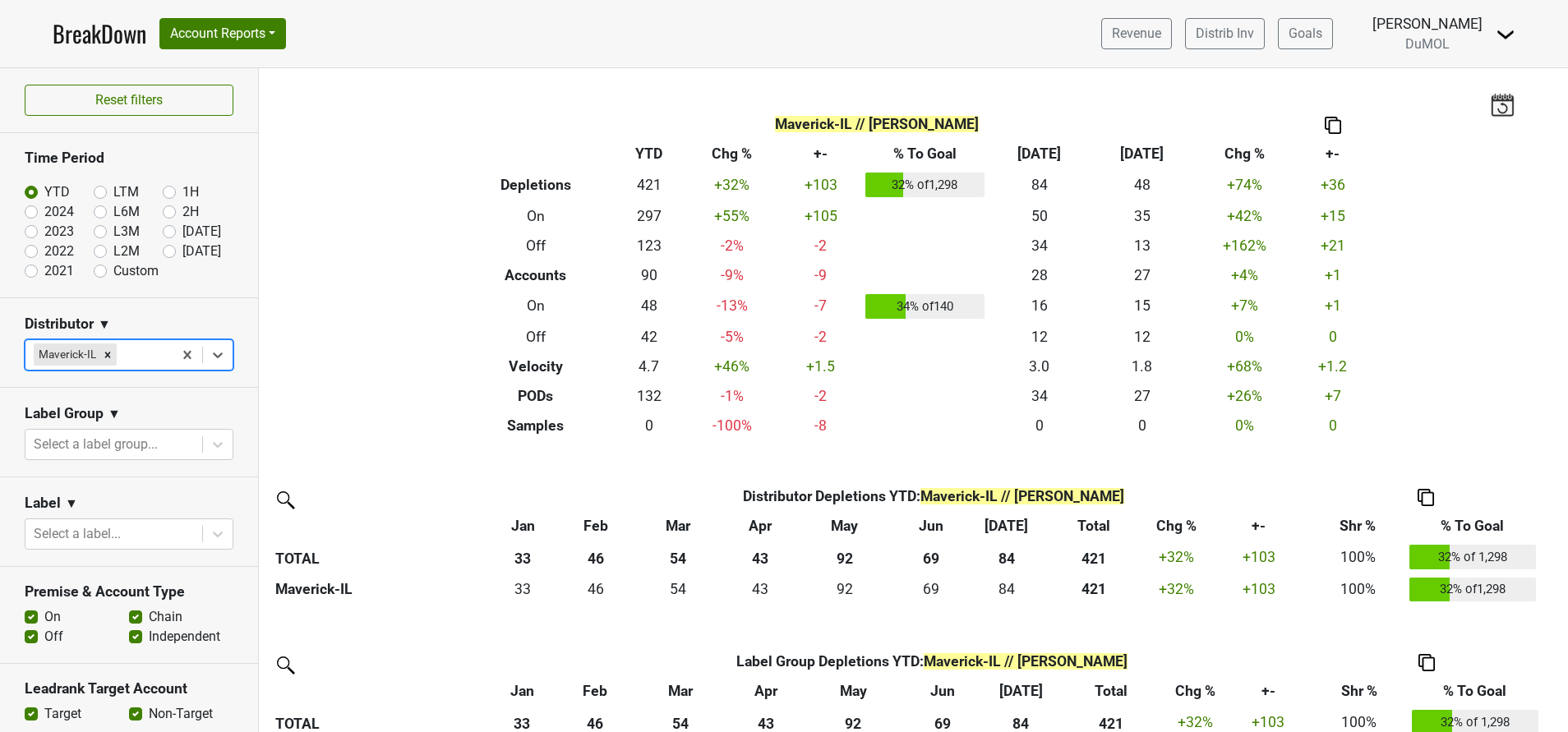
click at [44, 211] on label "2024" at bounding box center [58, 211] width 30 height 20
click at [30, 211] on input "2024" at bounding box center [57, 210] width 66 height 16
radio input "true"
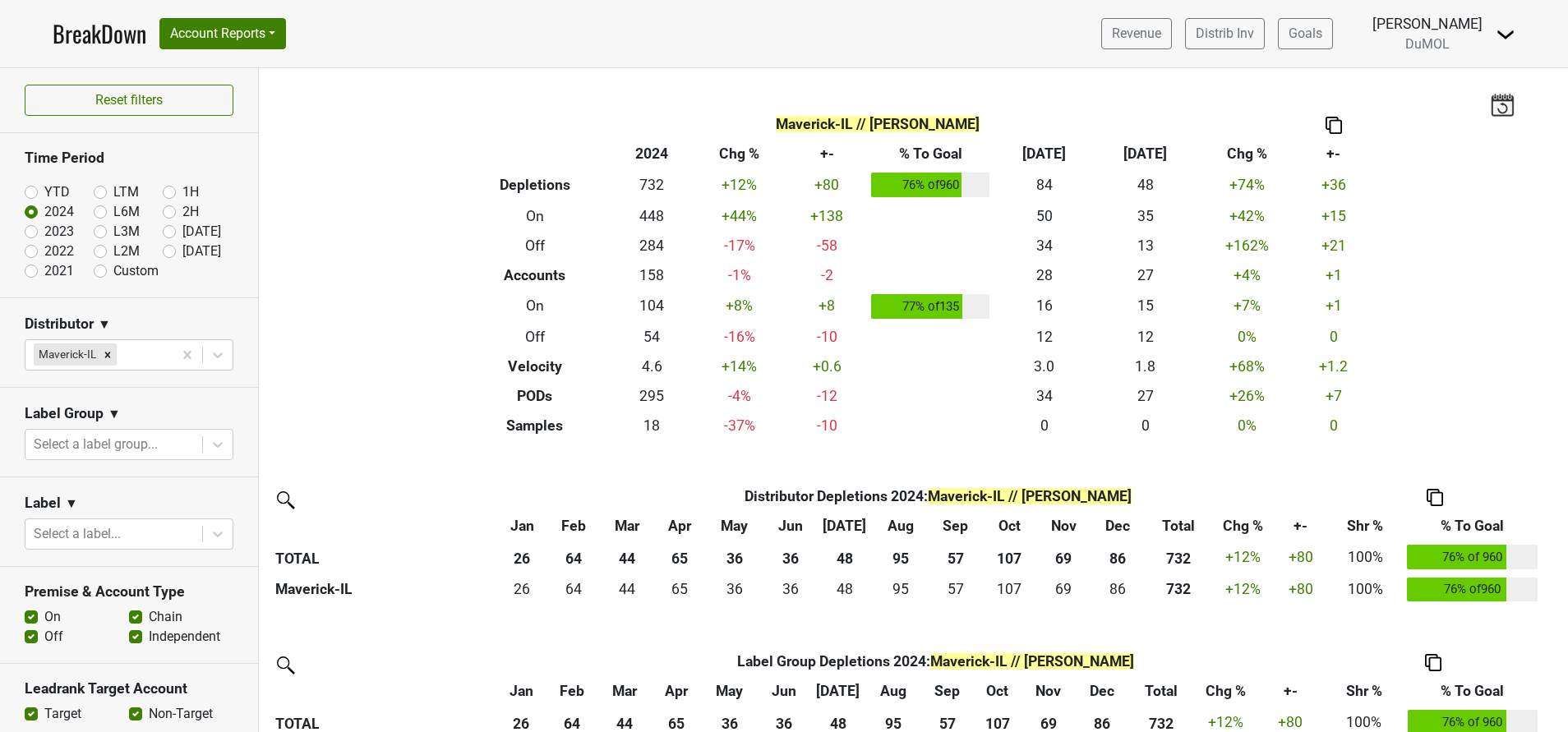
click at [44, 231] on label "2023" at bounding box center [58, 232] width 30 height 20
click at [35, 231] on input "2023" at bounding box center [57, 230] width 66 height 16
radio input "true"
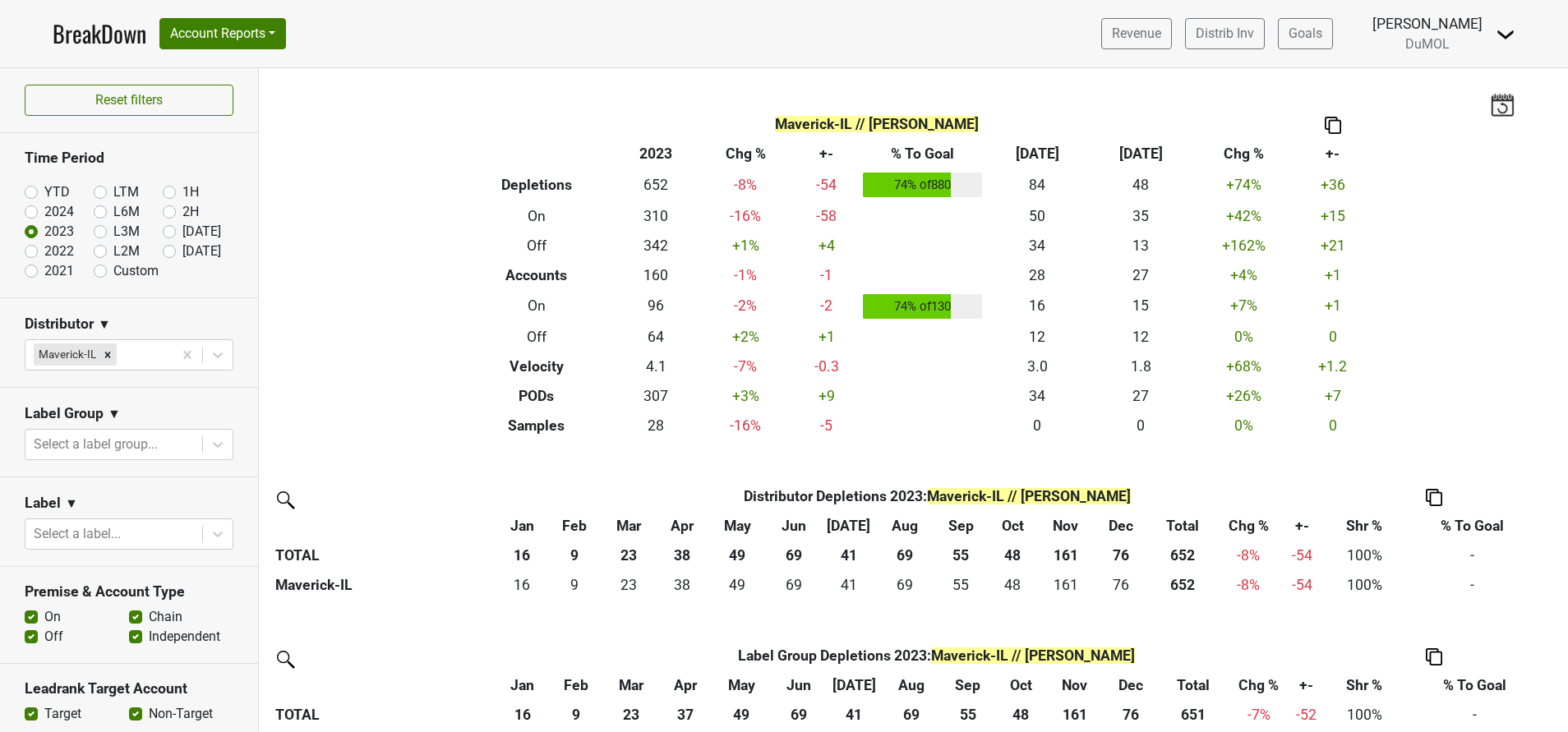
click at [44, 254] on label "2022" at bounding box center [58, 251] width 30 height 20
click at [31, 254] on input "2022" at bounding box center [57, 249] width 66 height 16
radio input "true"
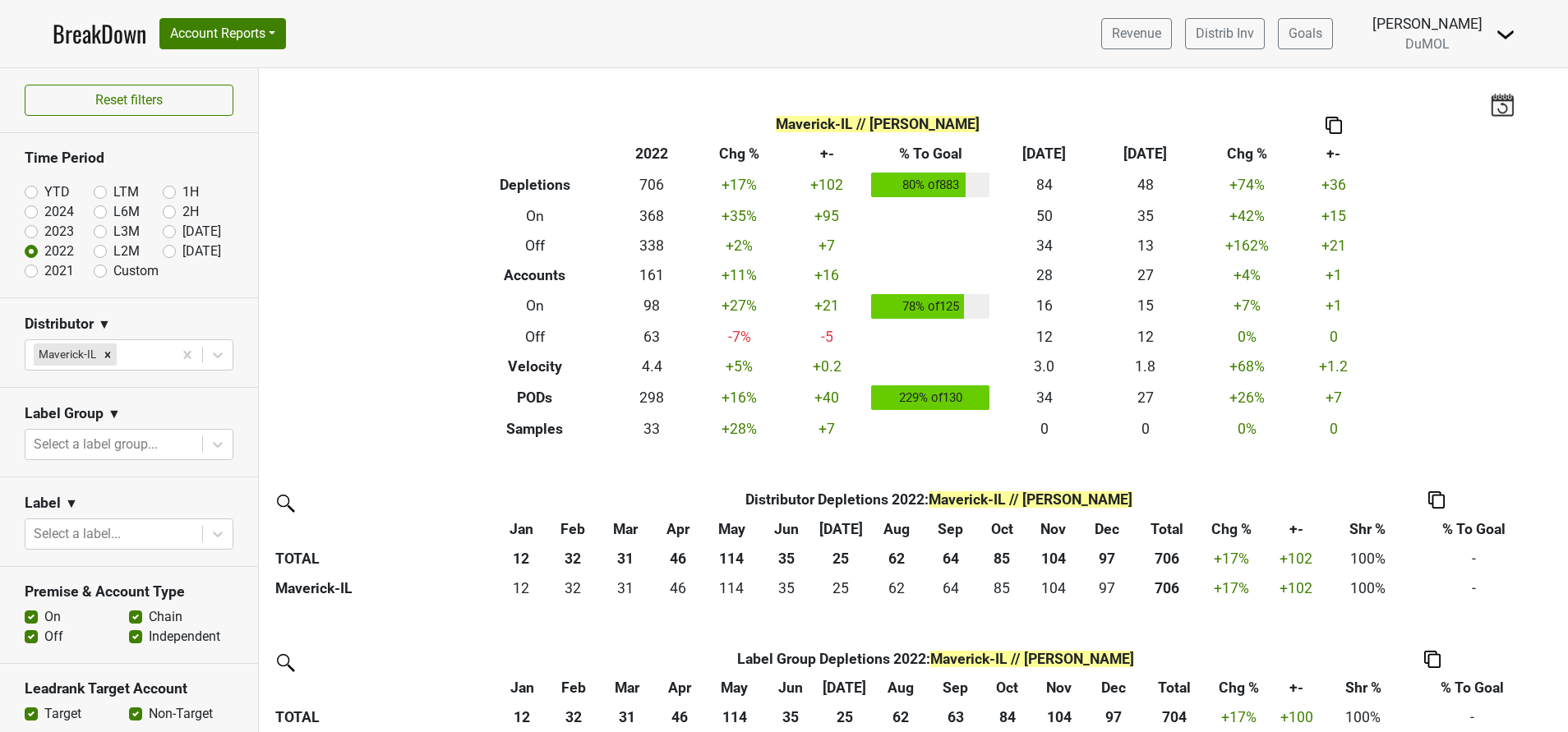
click at [44, 272] on label "2021" at bounding box center [58, 271] width 30 height 20
click at [34, 272] on input "2021" at bounding box center [57, 269] width 66 height 16
radio input "true"
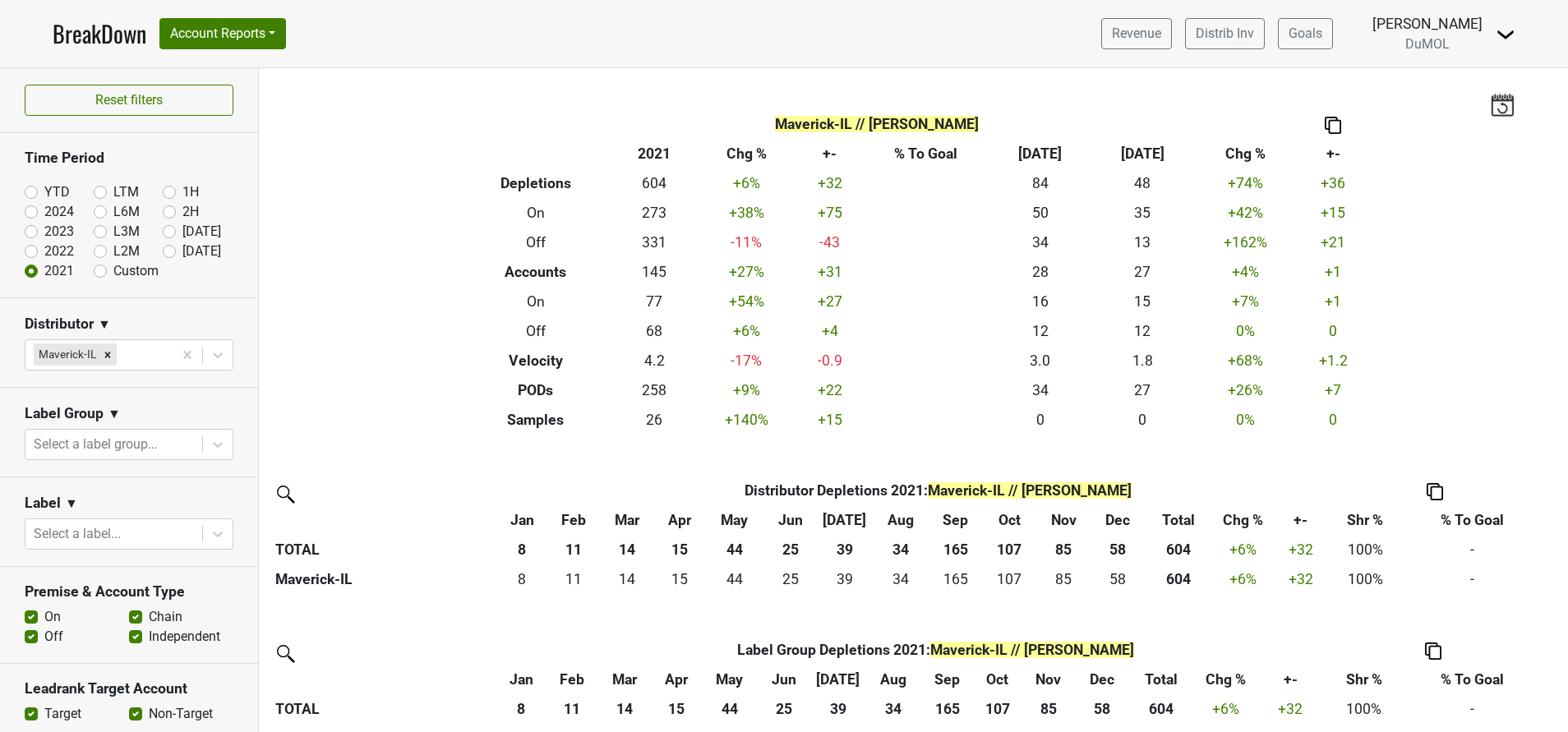
click at [44, 217] on label "2024" at bounding box center [58, 211] width 30 height 20
click at [31, 217] on input "2024" at bounding box center [57, 210] width 66 height 16
radio input "true"
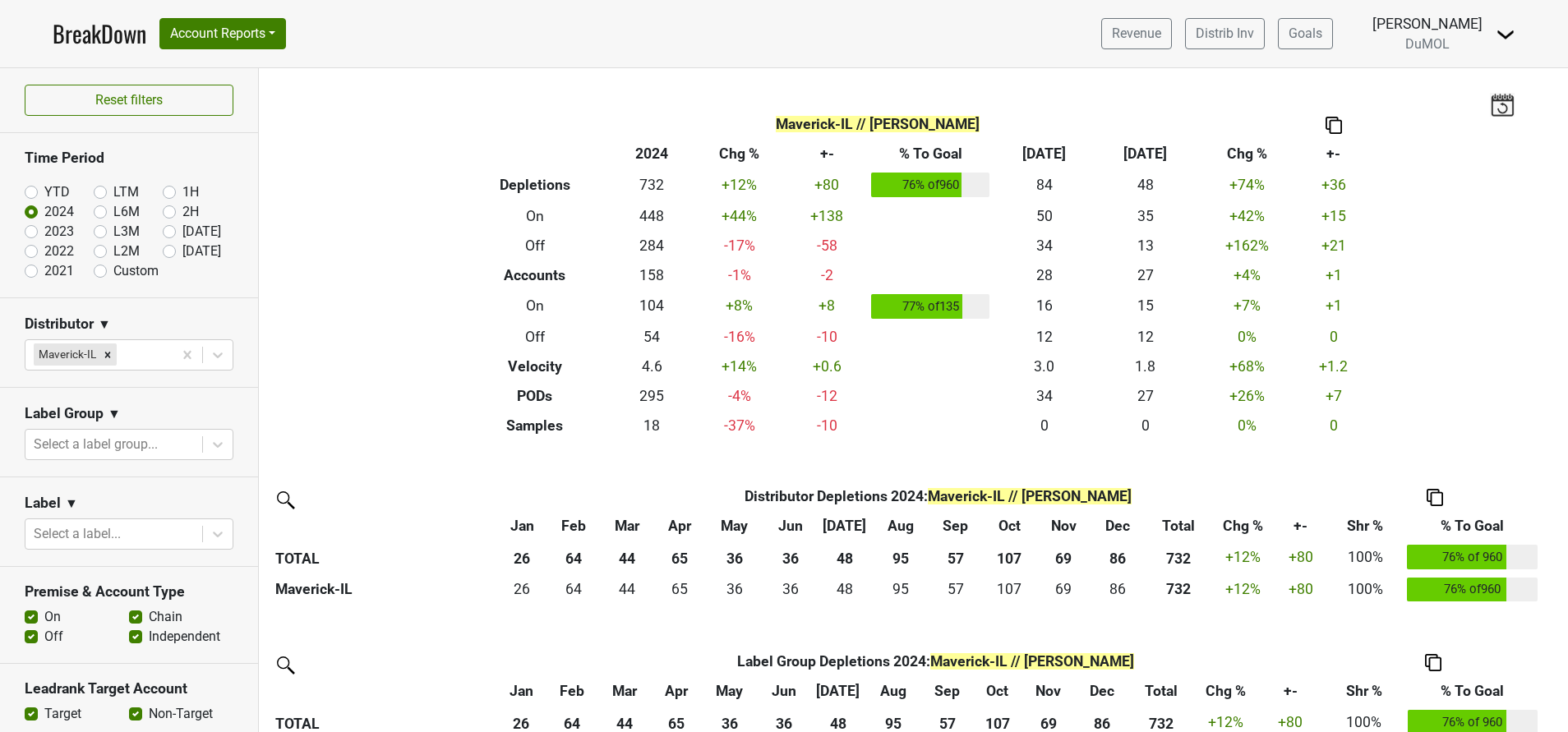
click at [44, 232] on label "2023" at bounding box center [58, 232] width 30 height 20
click at [27, 232] on input "2023" at bounding box center [57, 230] width 66 height 16
radio input "true"
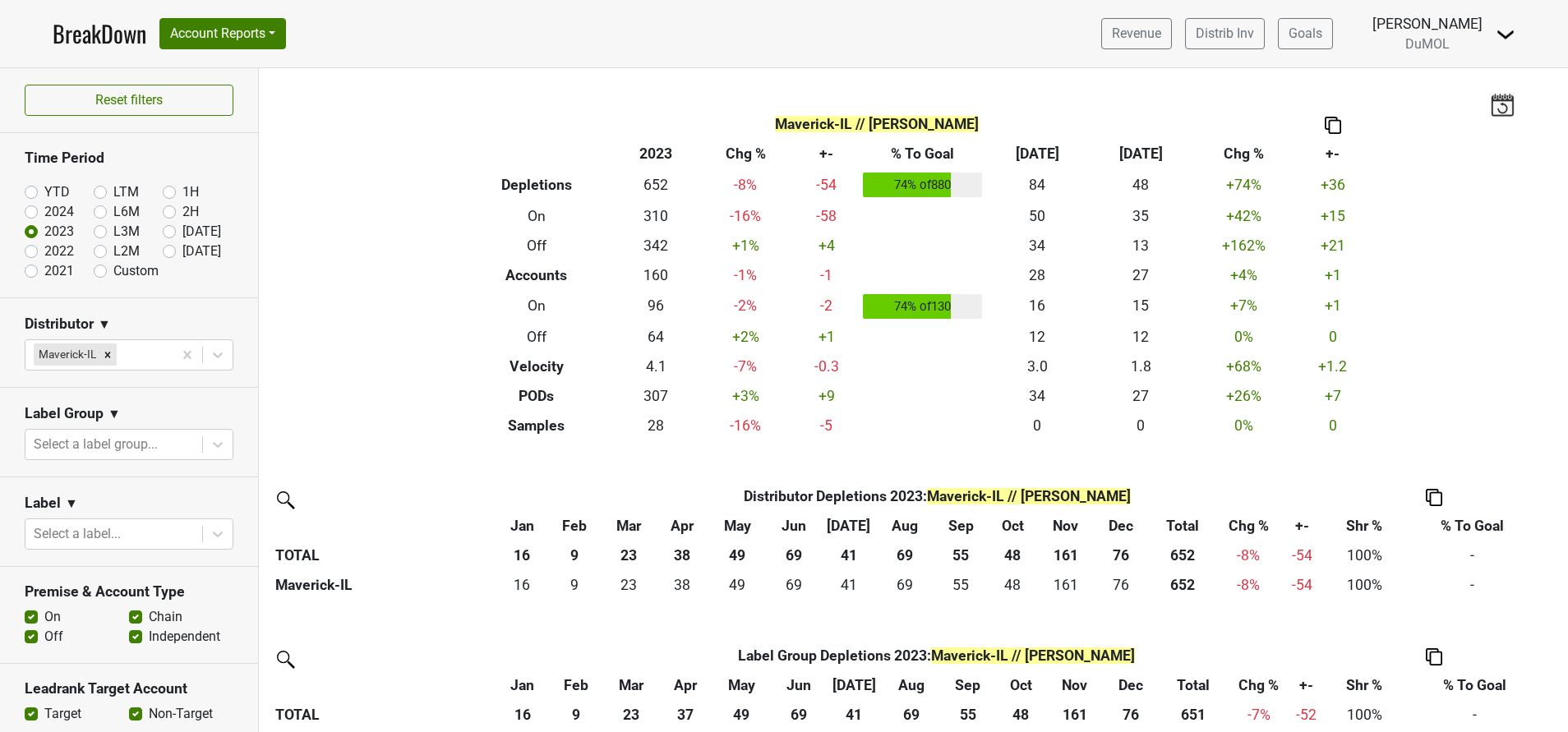
click at [44, 255] on label "2022" at bounding box center [58, 251] width 30 height 20
click at [34, 255] on input "2022" at bounding box center [57, 249] width 66 height 16
radio input "true"
